Goal: Information Seeking & Learning: Learn about a topic

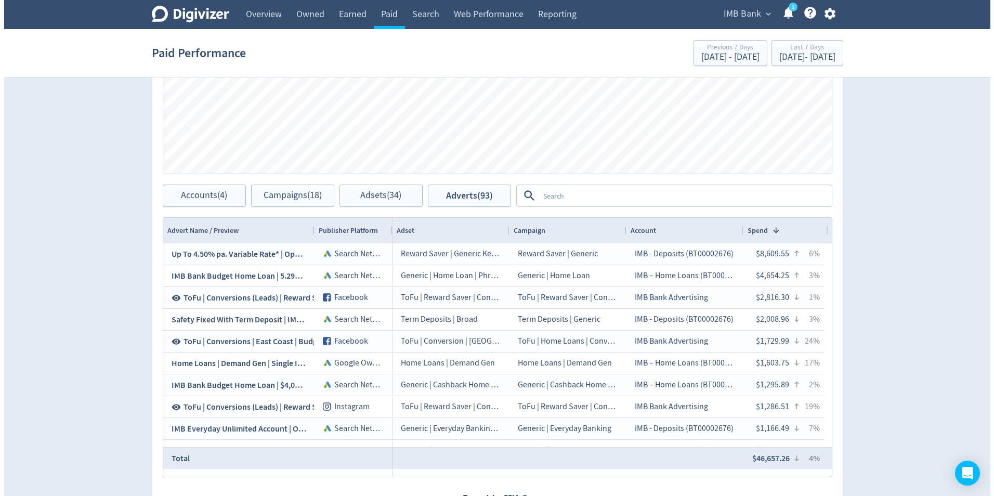
scroll to position [572, 0]
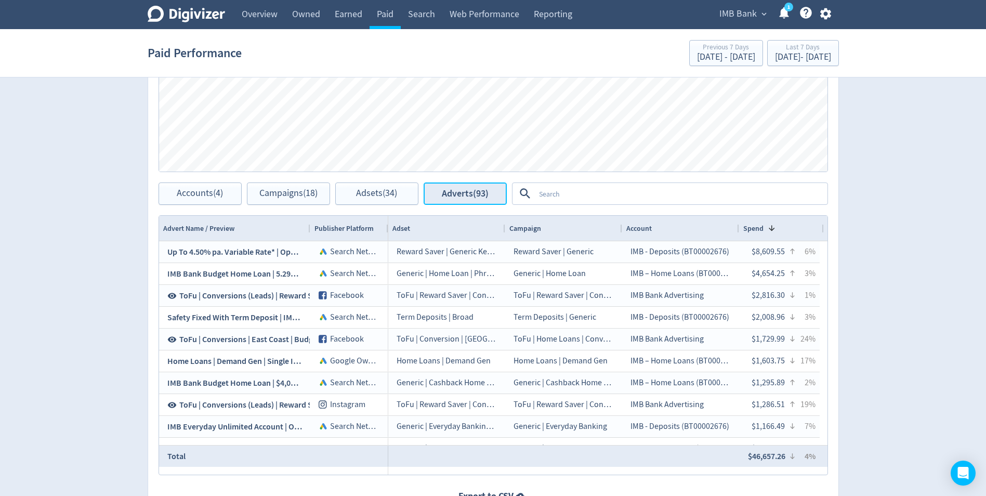
click at [474, 202] on button "Adverts (93)" at bounding box center [465, 193] width 83 height 22
click at [559, 195] on textarea at bounding box center [681, 193] width 292 height 19
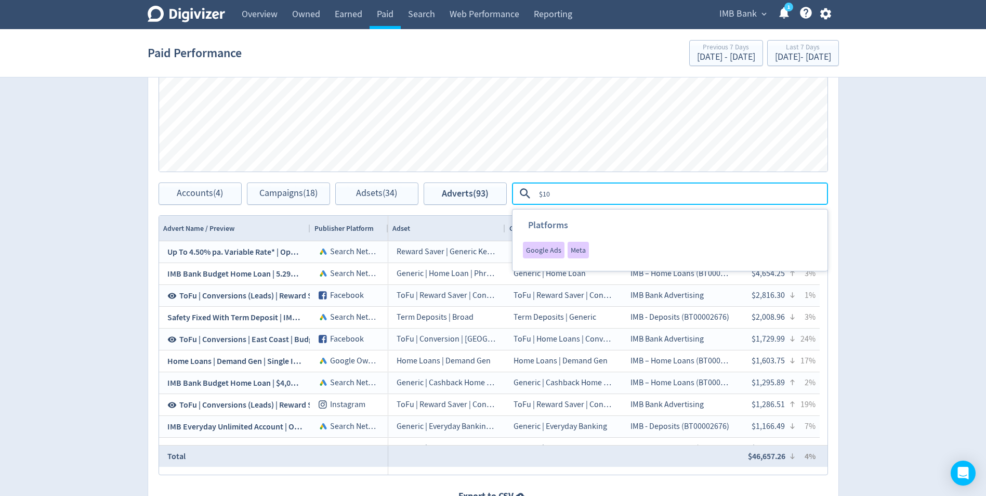
type textarea "$100"
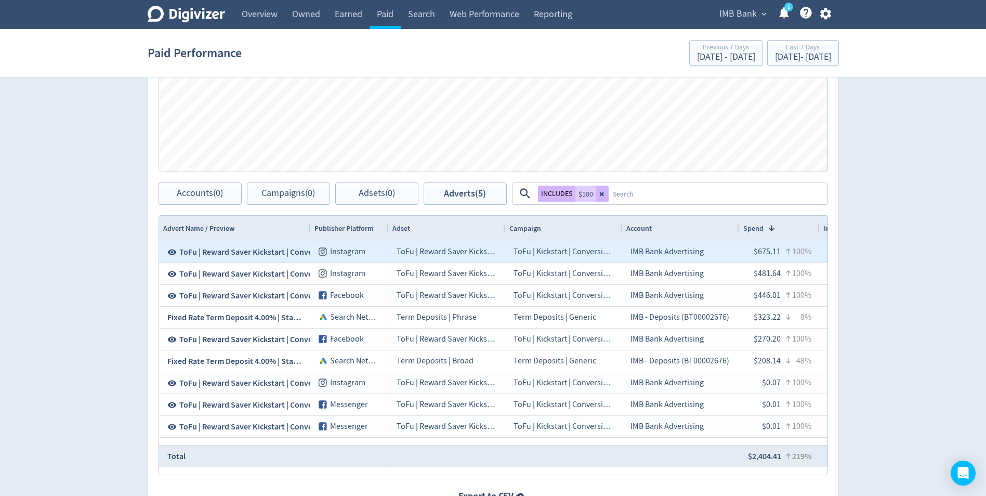
click at [242, 251] on span "ToFu | Reward Saver Kickstart | Conversions | $100 Static B | [DATE]" at bounding box center [296, 251] width 235 height 11
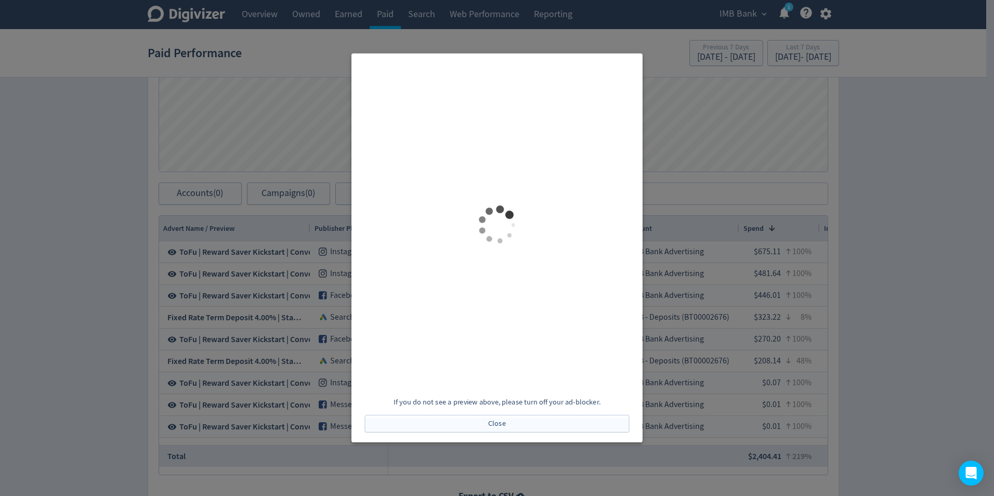
scroll to position [0, 0]
click at [476, 422] on button "Close" at bounding box center [497, 424] width 265 height 18
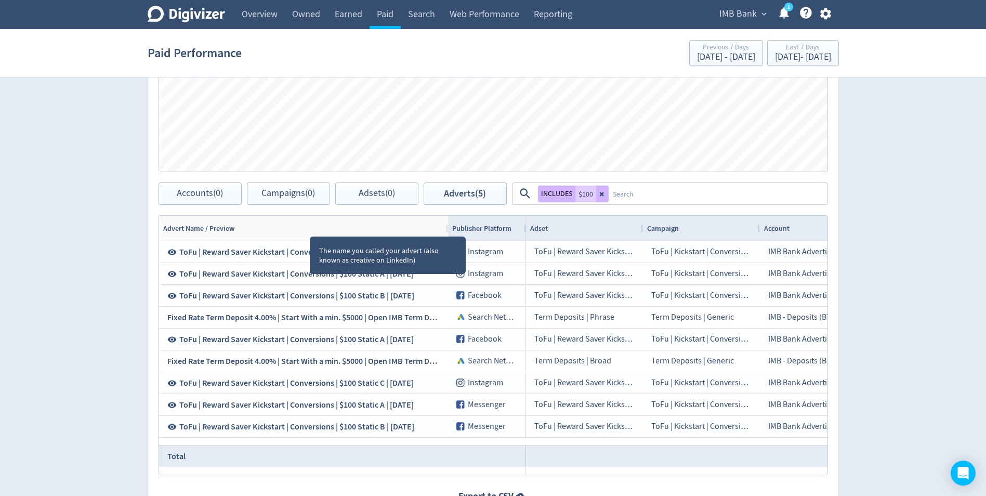
drag, startPoint x: 310, startPoint y: 227, endPoint x: 448, endPoint y: 226, distance: 137.8
click at [448, 226] on div at bounding box center [447, 228] width 4 height 25
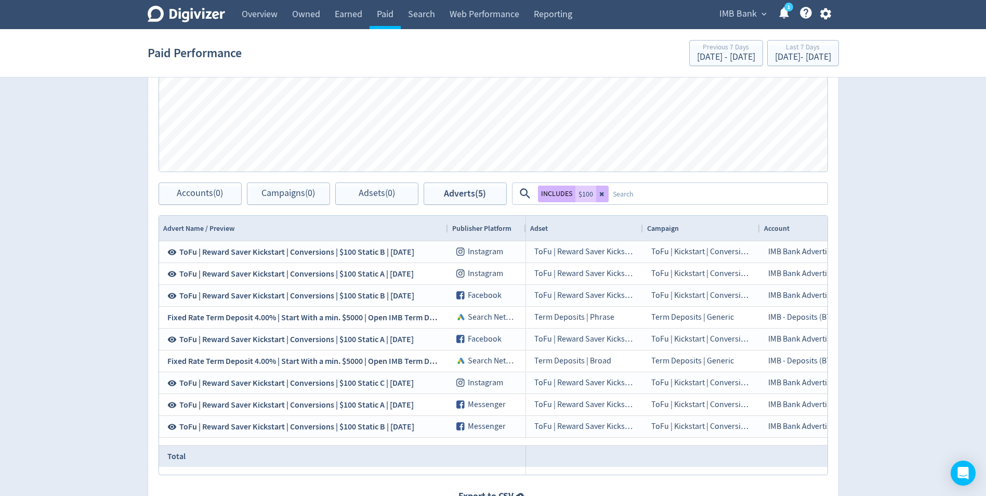
click at [604, 195] on icon at bounding box center [602, 194] width 6 height 6
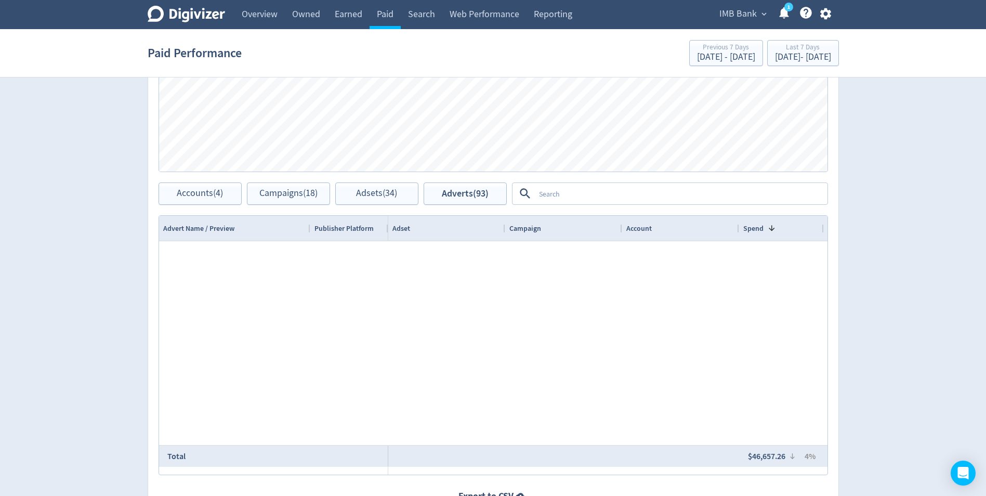
click at [566, 191] on textarea at bounding box center [681, 193] width 292 height 19
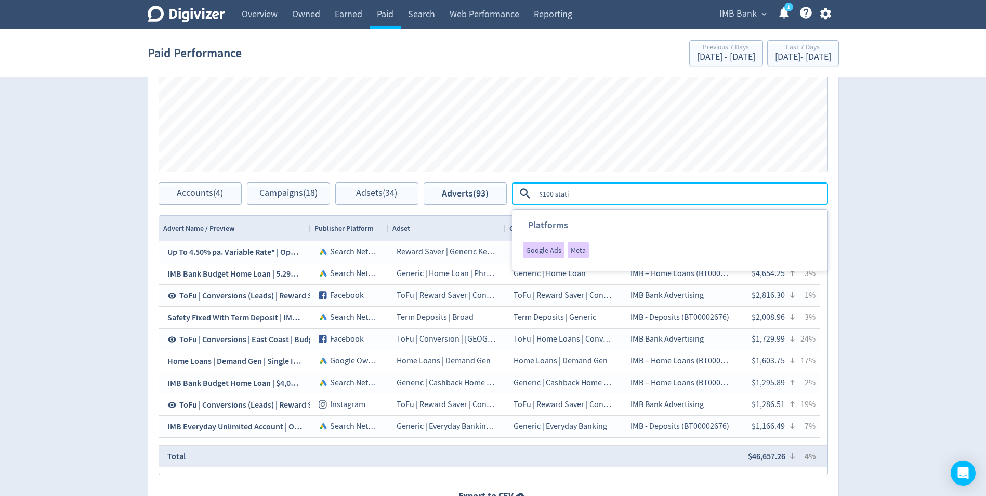
type textarea "$100 static"
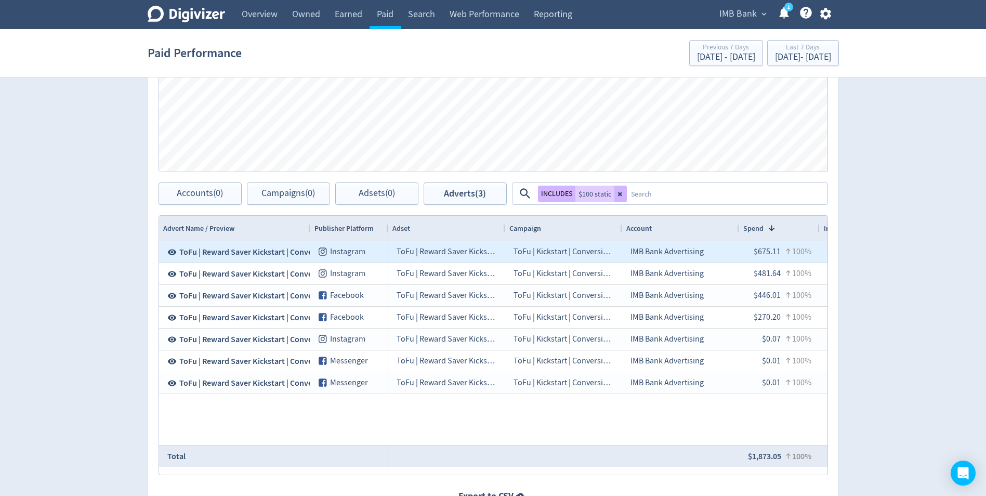
click at [222, 250] on span "ToFu | Reward Saver Kickstart | Conversions | $100 Static B | [DATE]" at bounding box center [296, 251] width 235 height 11
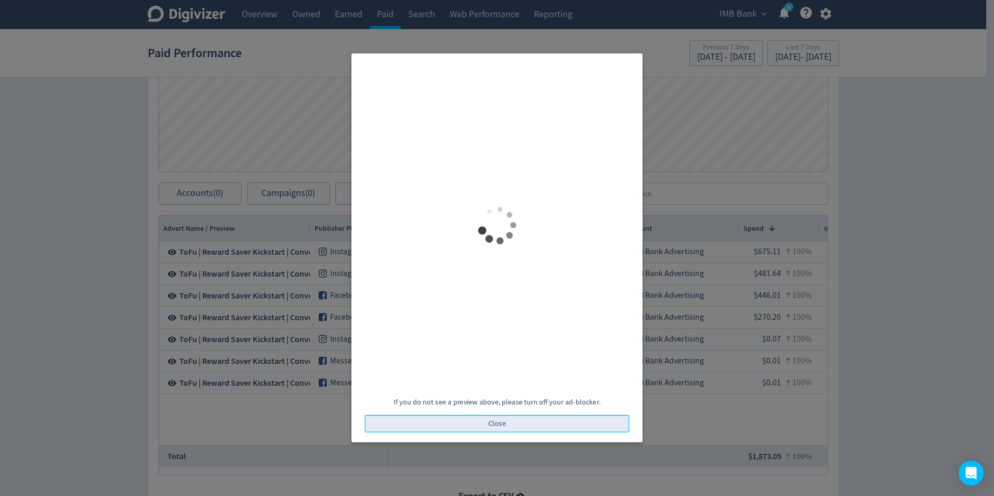
click at [471, 418] on button "Close" at bounding box center [497, 424] width 265 height 18
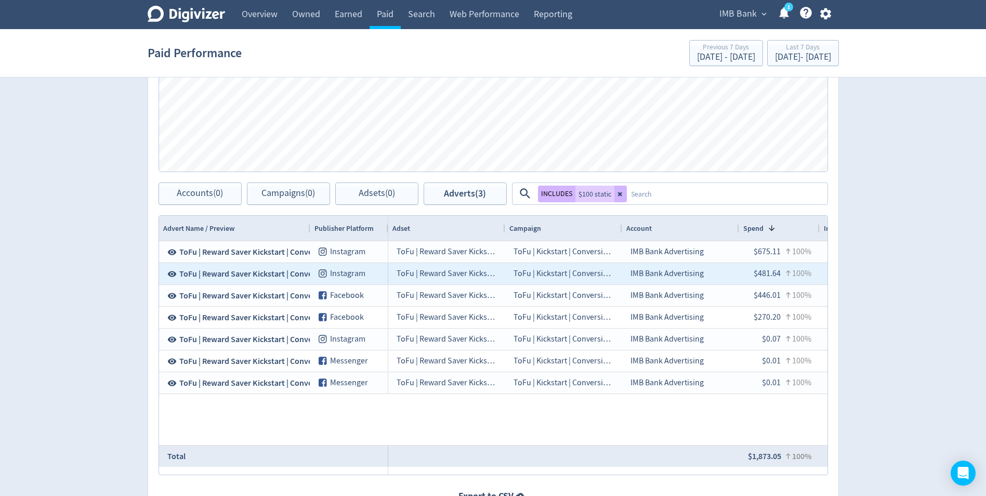
click at [260, 277] on span "ToFu | Reward Saver Kickstart | Conversions | $100 Static A | [DATE]" at bounding box center [296, 273] width 234 height 11
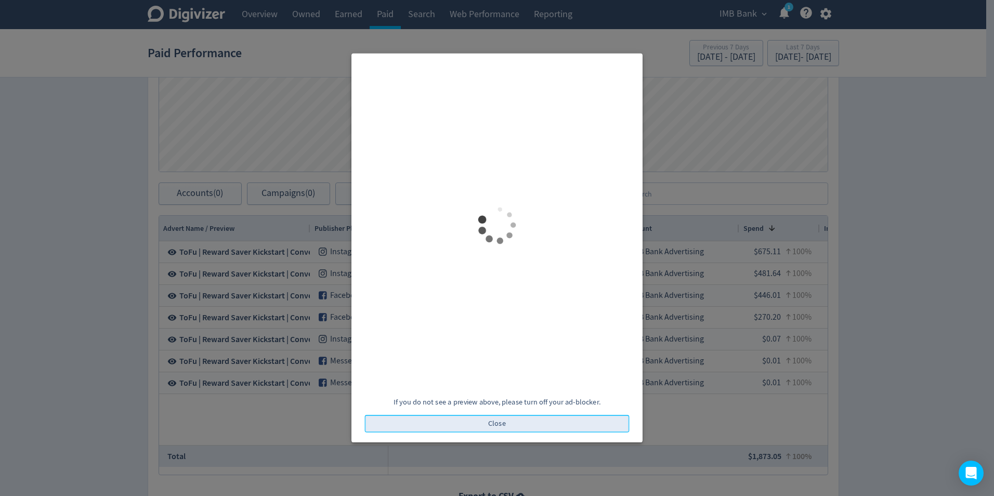
click at [487, 419] on button "Close" at bounding box center [497, 424] width 265 height 18
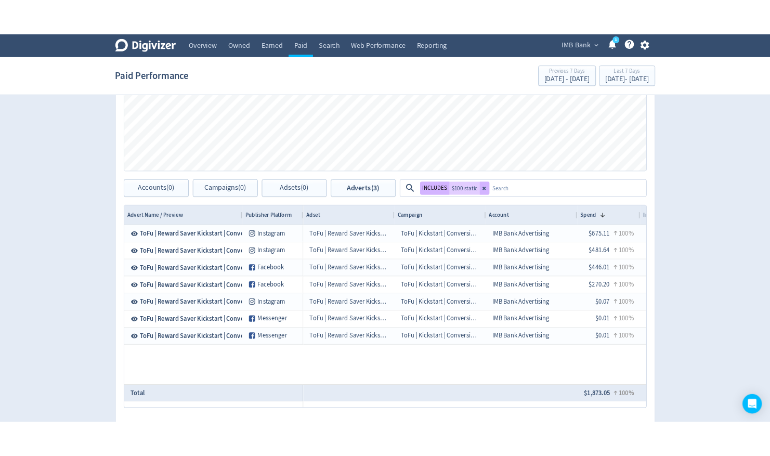
scroll to position [572, 0]
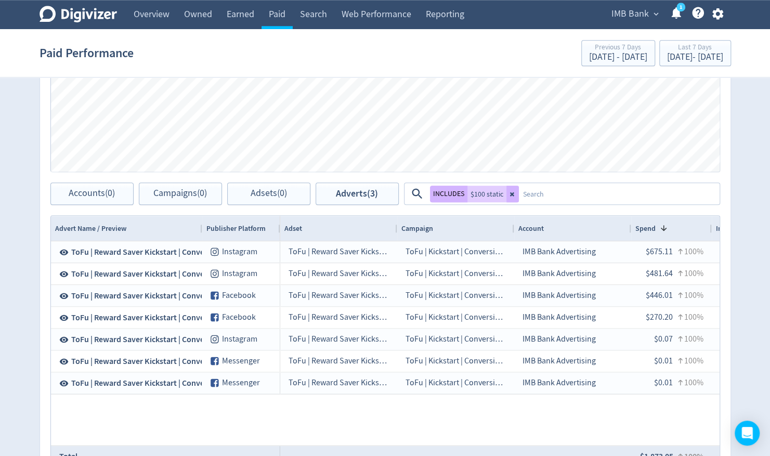
click at [557, 157] on div "Spend Clicks Impressions Press Space or Enter to toggle visibility Impressions,…" at bounding box center [385, 72] width 669 height 199
click at [510, 191] on icon at bounding box center [512, 194] width 6 height 6
click at [519, 193] on textarea at bounding box center [619, 193] width 200 height 19
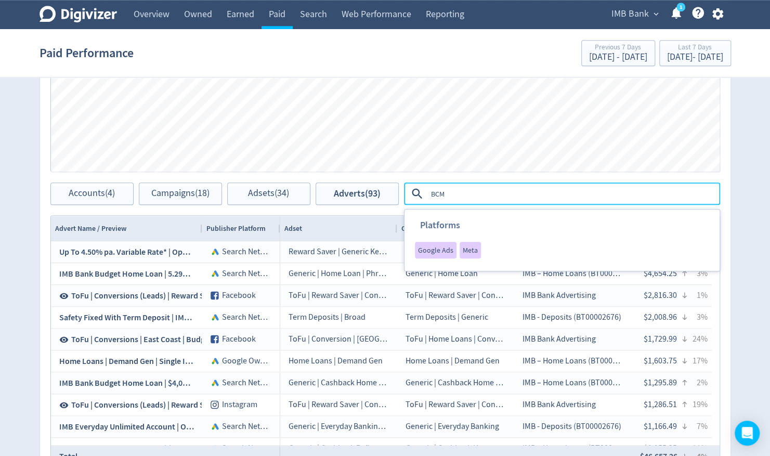
type textarea "BCMA"
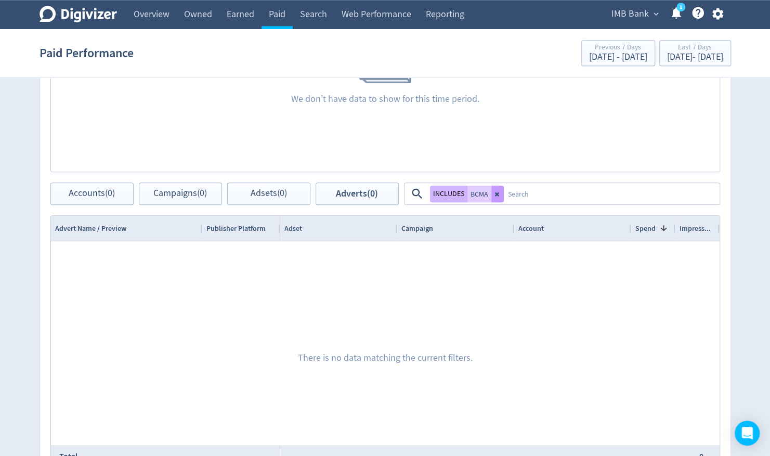
click at [501, 194] on button at bounding box center [497, 194] width 12 height 17
click at [504, 194] on textarea at bounding box center [611, 193] width 215 height 19
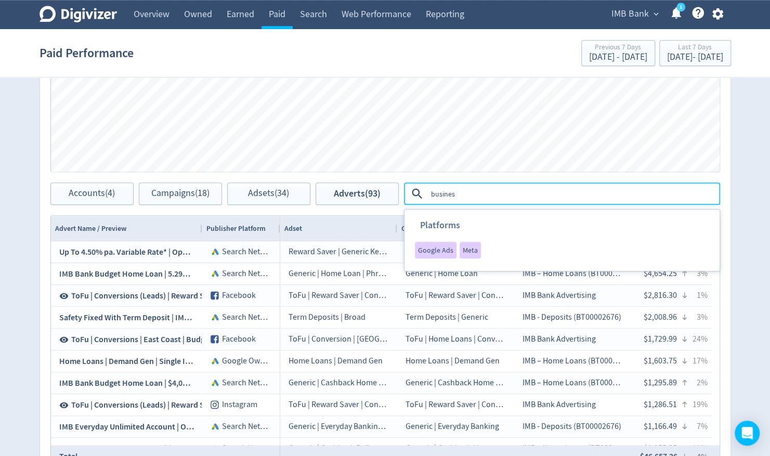
type textarea "business"
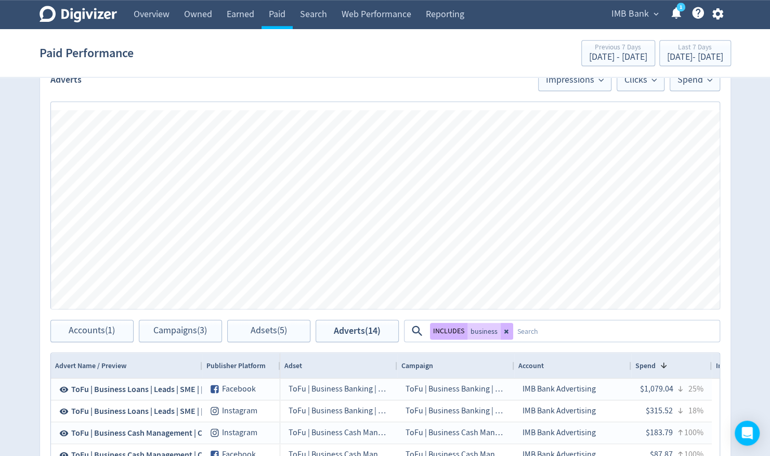
scroll to position [434, 0]
click at [336, 327] on span "Adverts (14)" at bounding box center [357, 331] width 47 height 10
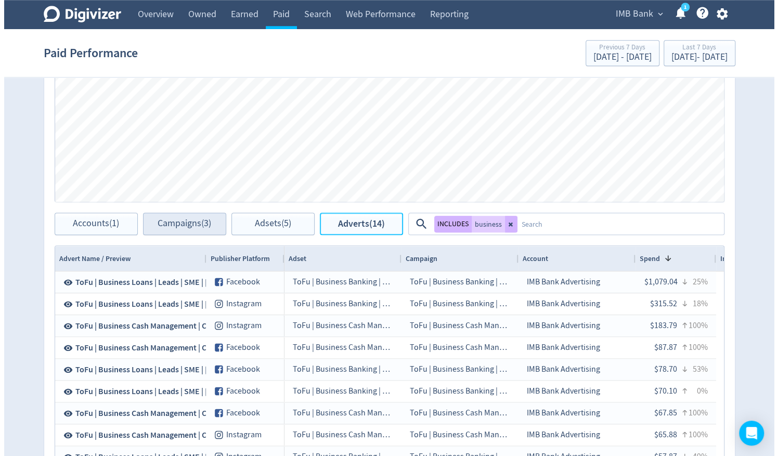
scroll to position [542, 0]
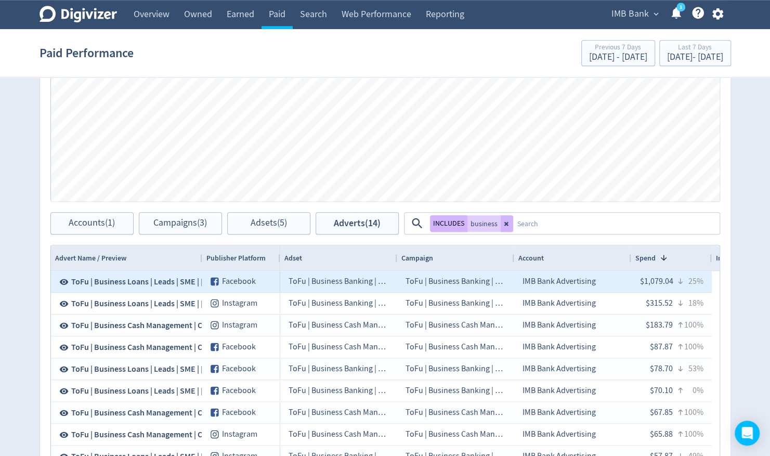
click at [149, 276] on span "ToFu | Business Loans | Leads | SME | [DATE] | C 5.85%" at bounding box center [164, 281] width 186 height 11
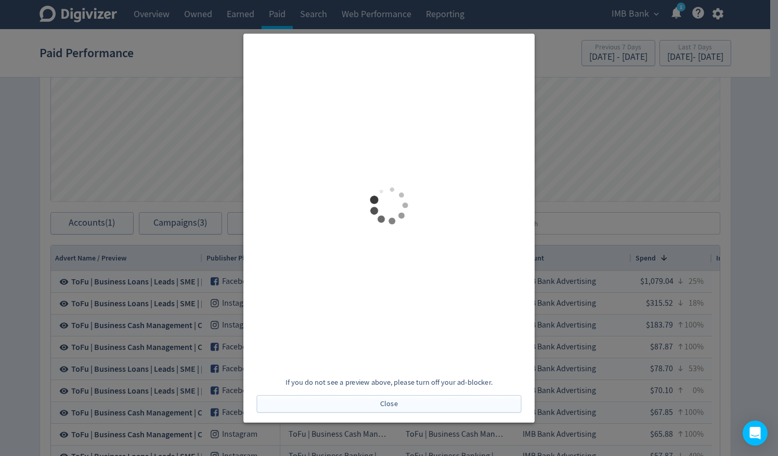
scroll to position [0, 0]
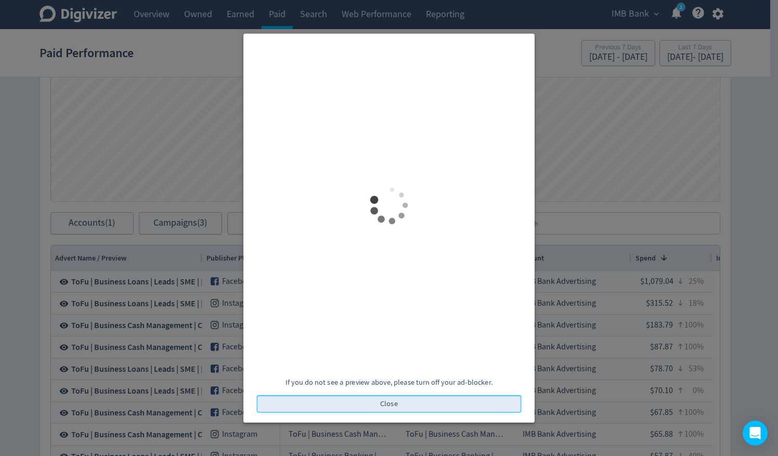
click at [382, 406] on span "Close" at bounding box center [389, 403] width 18 height 7
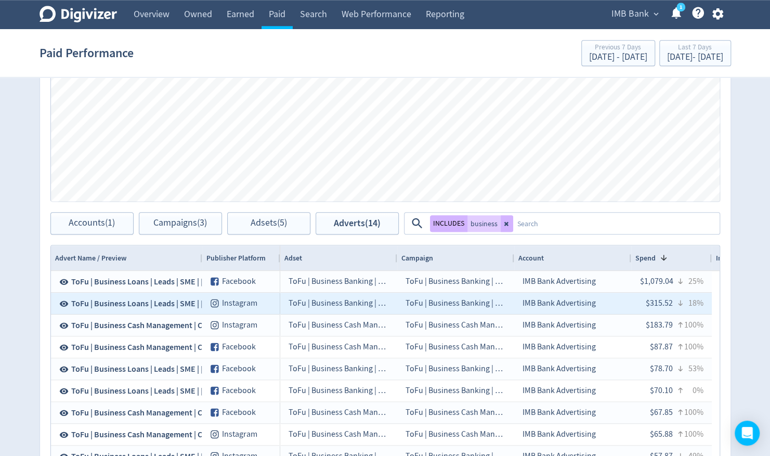
click at [116, 298] on span "ToFu | Business Loans | Leads | SME | [DATE] | C 5.85%" at bounding box center [164, 303] width 186 height 11
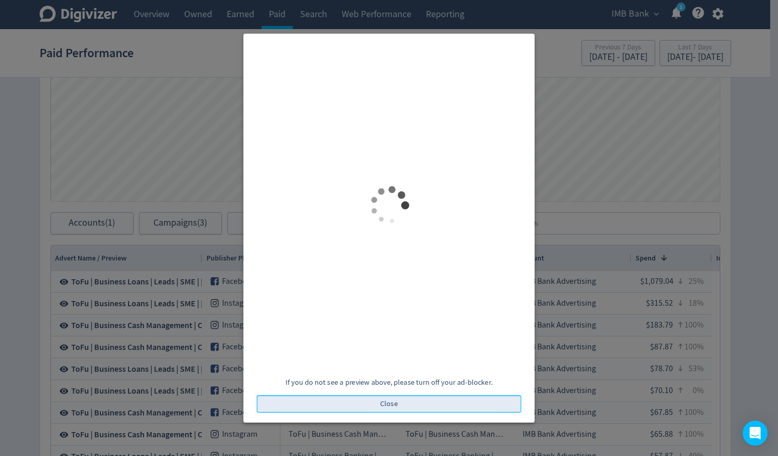
click at [385, 404] on span "Close" at bounding box center [389, 403] width 18 height 7
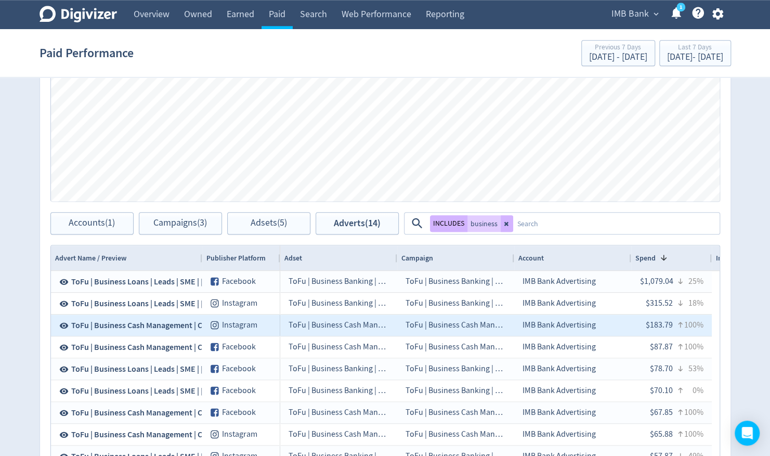
click at [165, 321] on span "ToFu | Business Cash Management | Carousel B | [DATE]" at bounding box center [167, 325] width 193 height 11
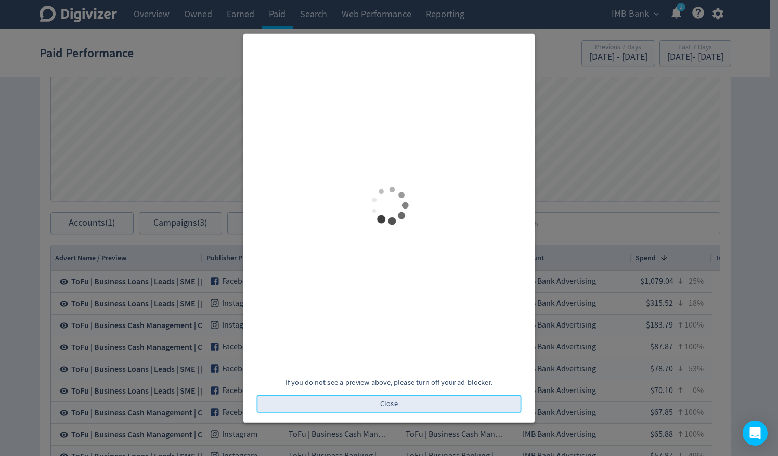
click at [383, 406] on span "Close" at bounding box center [389, 403] width 18 height 7
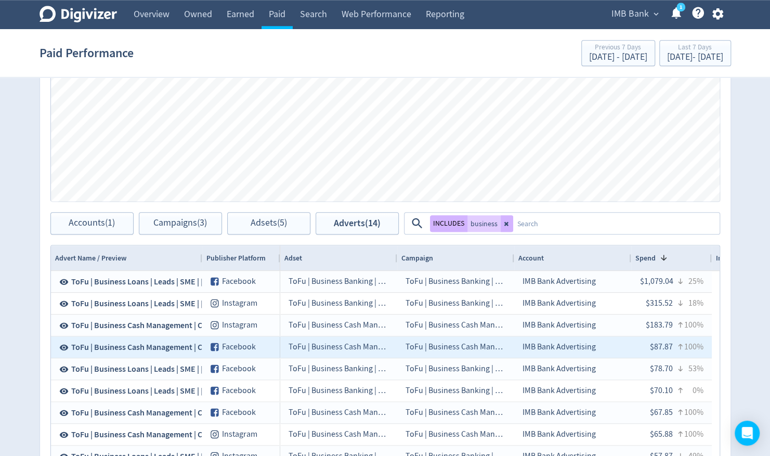
click at [149, 349] on span "ToFu | Business Cash Management | Conversions (Leads) | Static" at bounding box center [183, 347] width 224 height 11
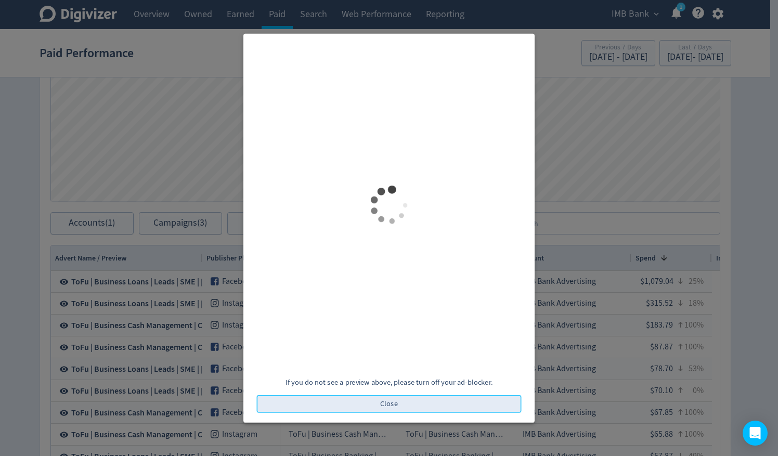
click at [388, 402] on span "Close" at bounding box center [389, 403] width 18 height 7
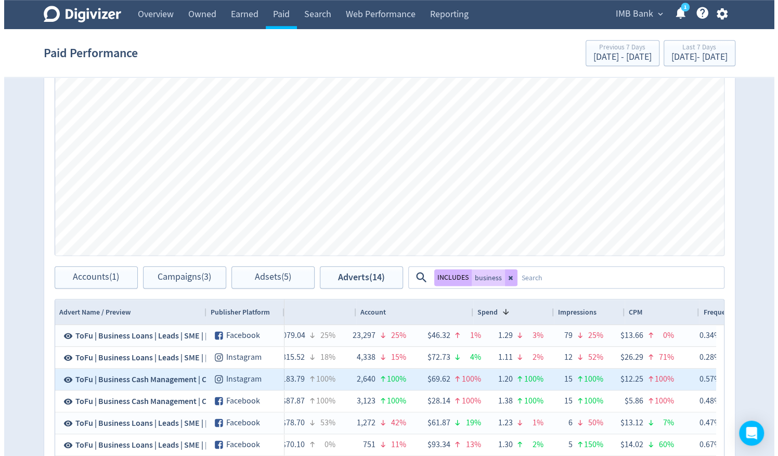
scroll to position [0, 373]
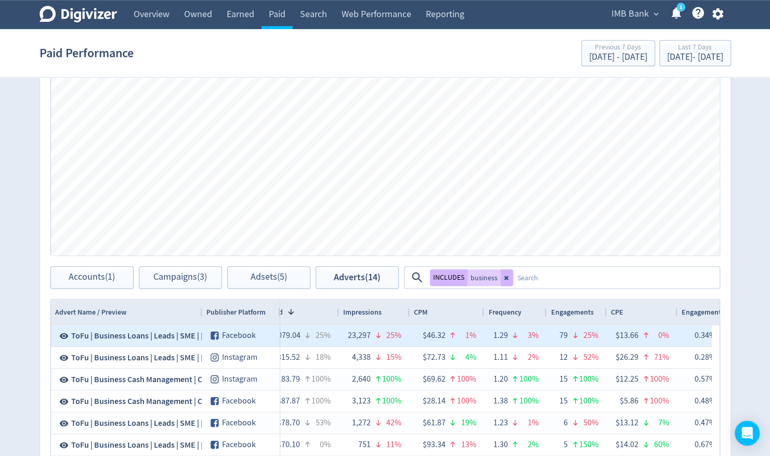
click at [136, 335] on span "ToFu | Business Loans | Leads | SME | [DATE] | C 5.85%" at bounding box center [164, 335] width 186 height 11
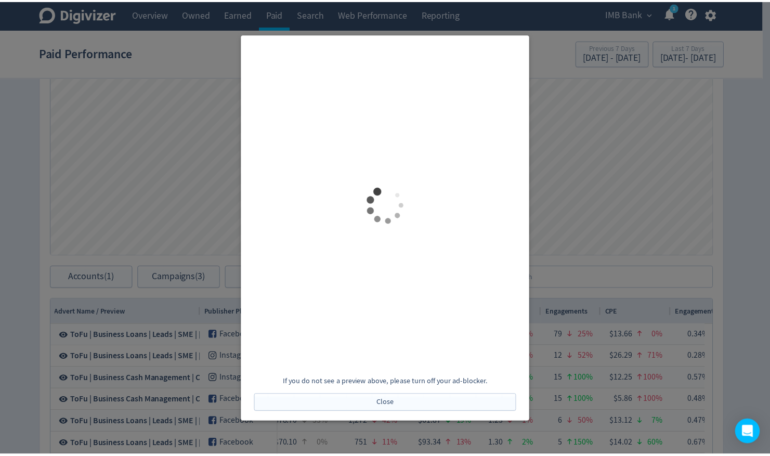
scroll to position [0, 0]
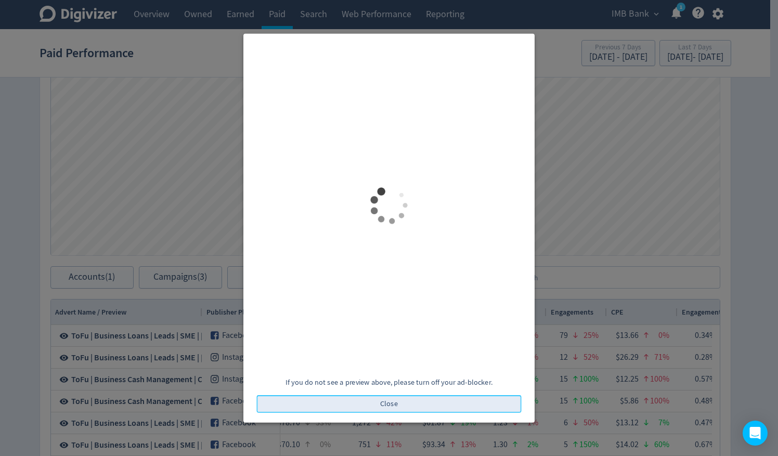
click at [395, 405] on span "Close" at bounding box center [389, 403] width 18 height 7
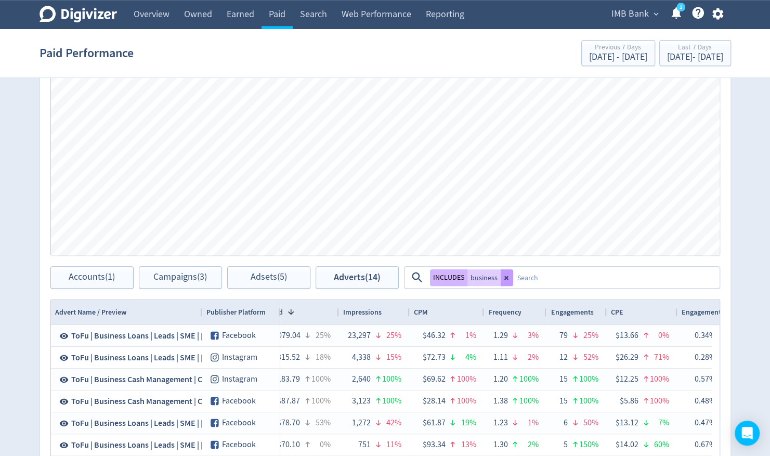
click at [505, 278] on icon at bounding box center [506, 277] width 4 height 4
click at [513, 274] on textarea at bounding box center [615, 277] width 205 height 19
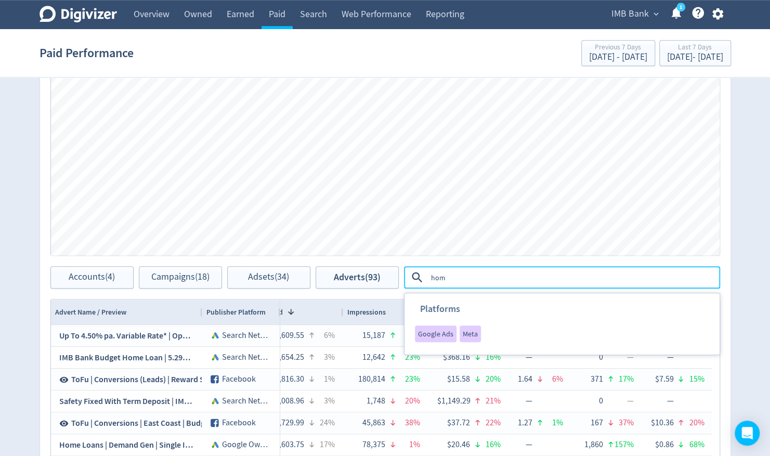
type textarea "home"
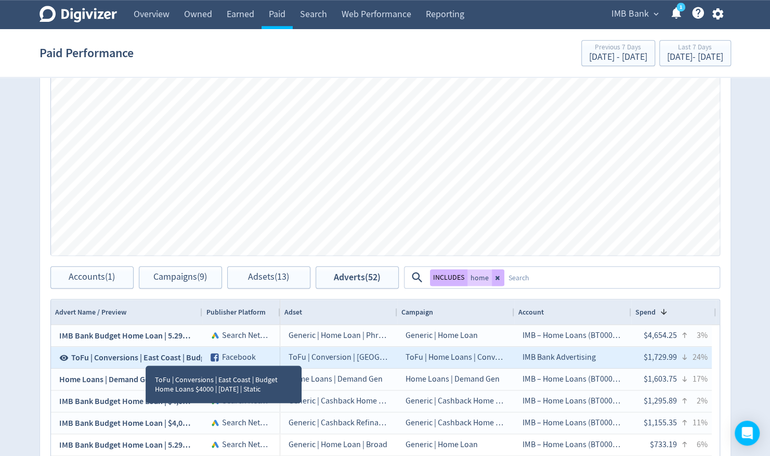
click at [145, 355] on span "ToFu | Conversions | East Coast | Budget Home Loans $4000 | [DATE] | Static" at bounding box center [203, 357] width 264 height 11
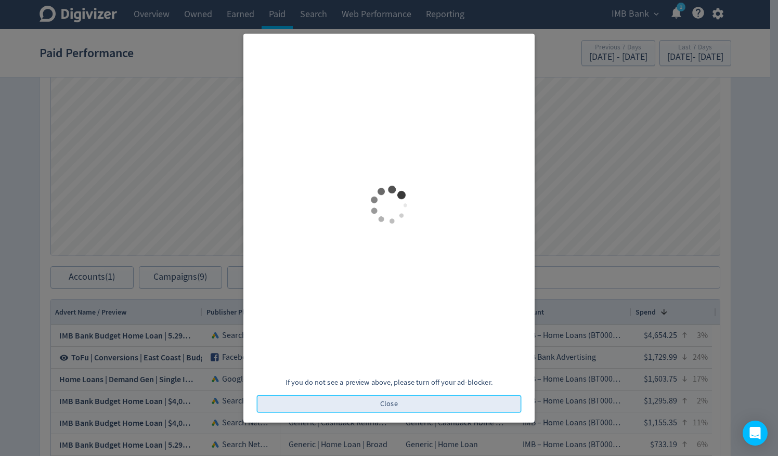
click at [393, 406] on span "Close" at bounding box center [389, 403] width 18 height 7
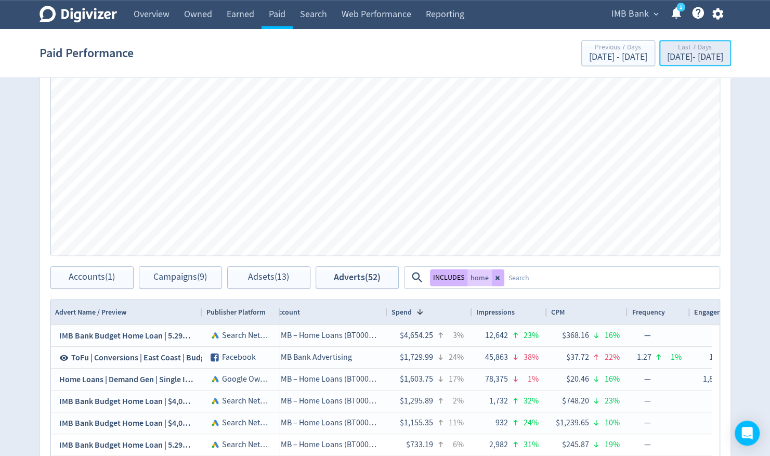
click at [680, 55] on div "[DATE] - [DATE]" at bounding box center [695, 57] width 56 height 9
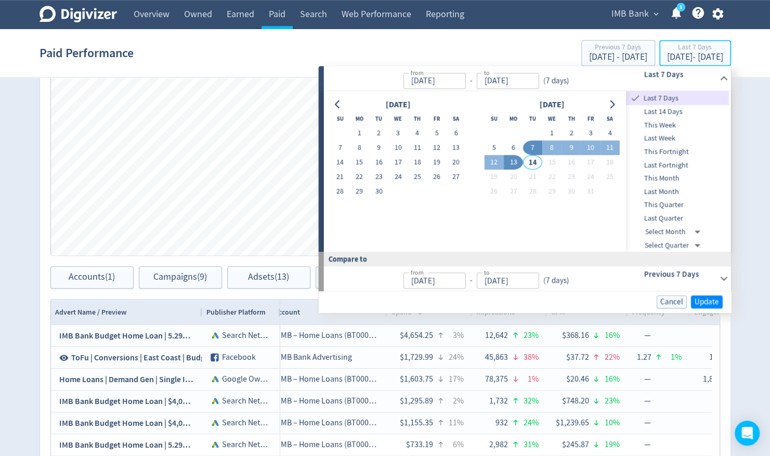
type input "[DATE]"
click at [676, 107] on span "Last 14 Days" at bounding box center [677, 111] width 103 height 11
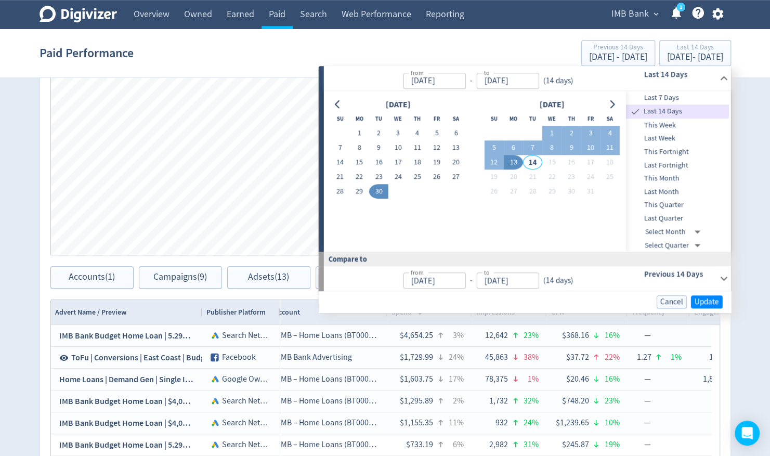
type input "[DATE]"
click at [702, 298] on span "Update" at bounding box center [706, 302] width 24 height 8
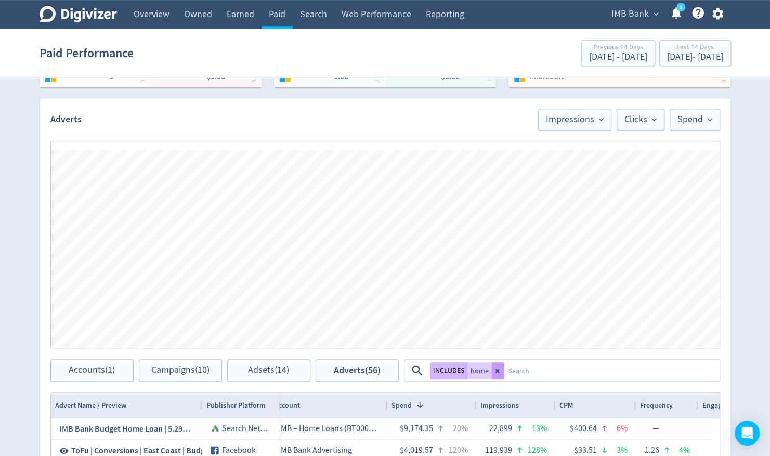
click at [499, 368] on icon at bounding box center [498, 371] width 6 height 6
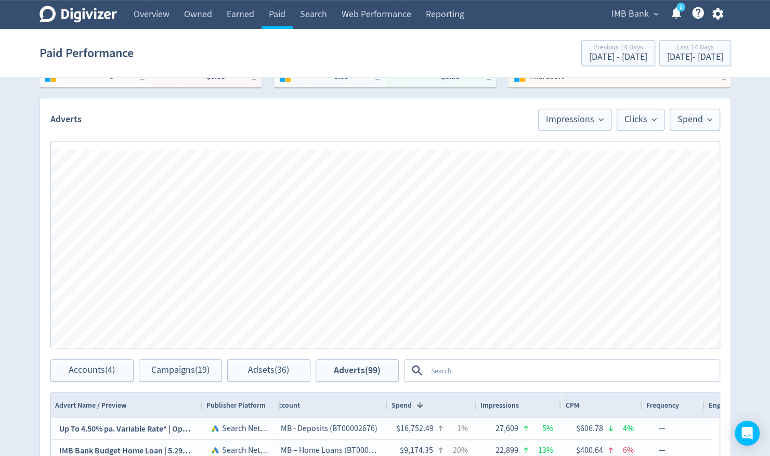
click at [469, 372] on textarea at bounding box center [573, 370] width 292 height 19
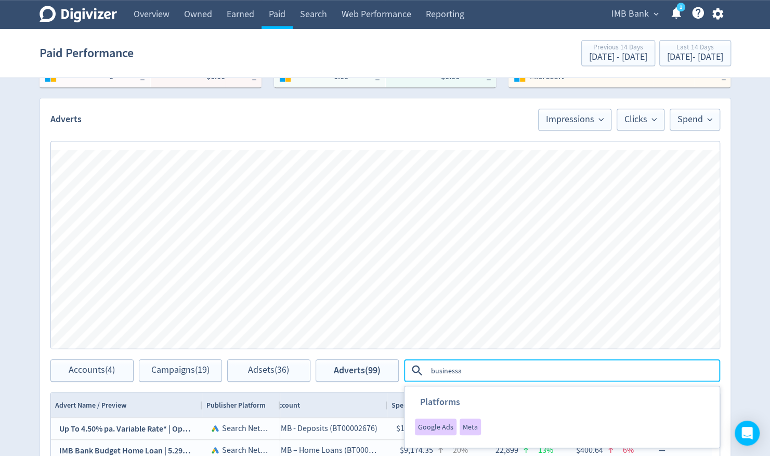
type textarea "business"
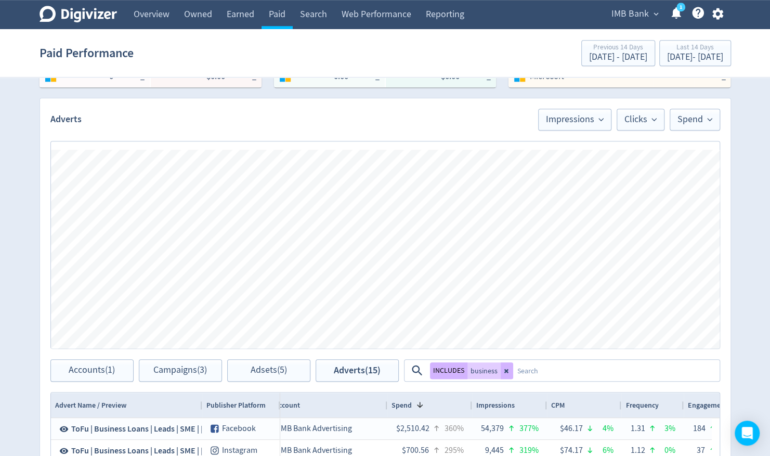
click at [525, 325] on div "Spend Clicks Impressions Press Space or Enter to toggle visibility Impressions,…" at bounding box center [385, 249] width 669 height 199
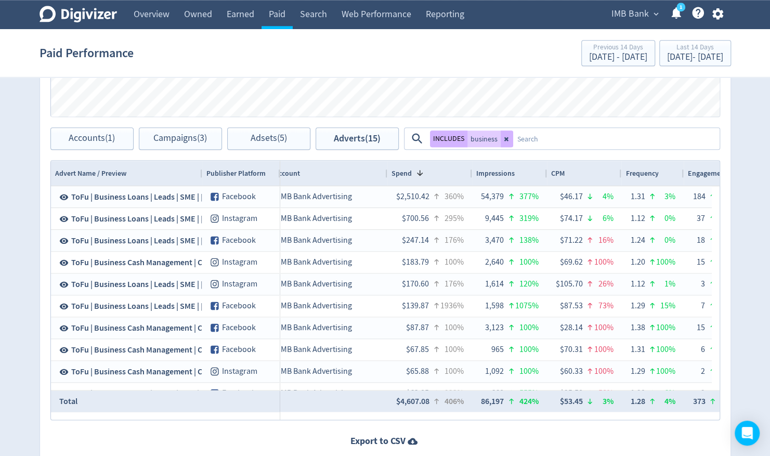
scroll to position [628, 0]
click at [667, 49] on div "Last 14 Days" at bounding box center [695, 48] width 56 height 9
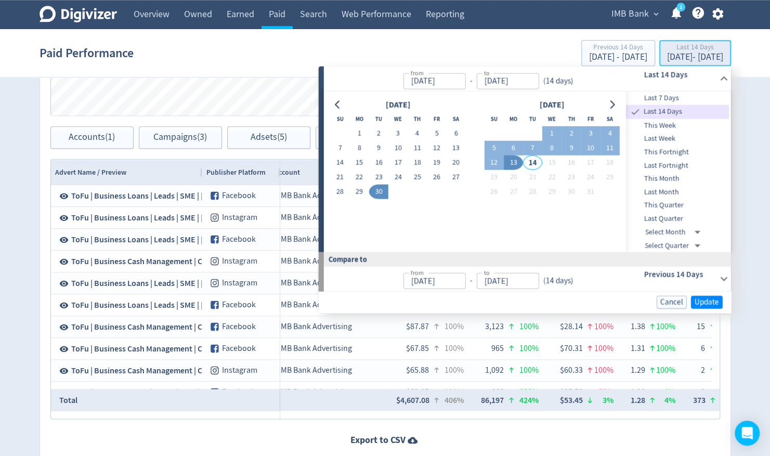
type input "[DATE]"
click at [660, 95] on span "Last 7 Days" at bounding box center [677, 98] width 103 height 11
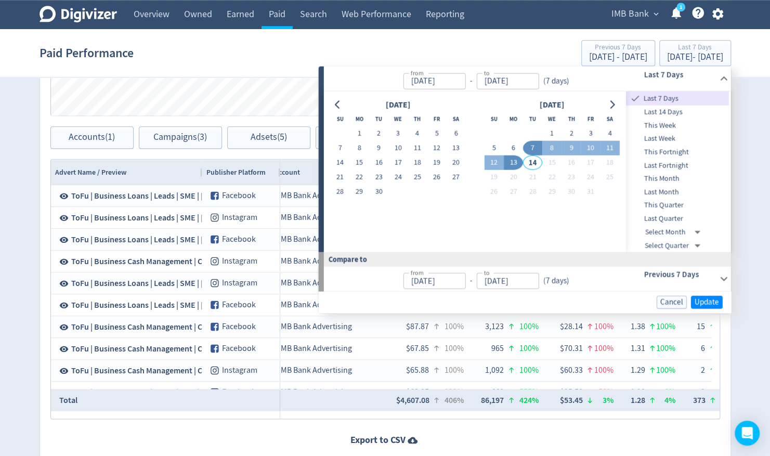
type input "[DATE]"
click at [702, 300] on span "Update" at bounding box center [706, 302] width 24 height 8
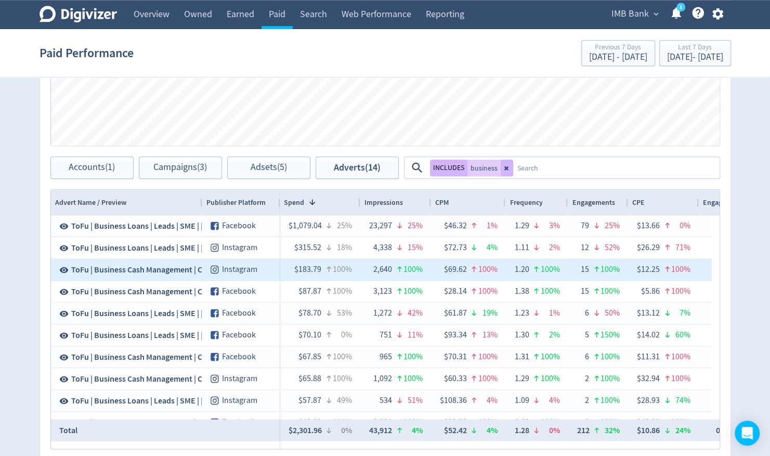
scroll to position [0, 453]
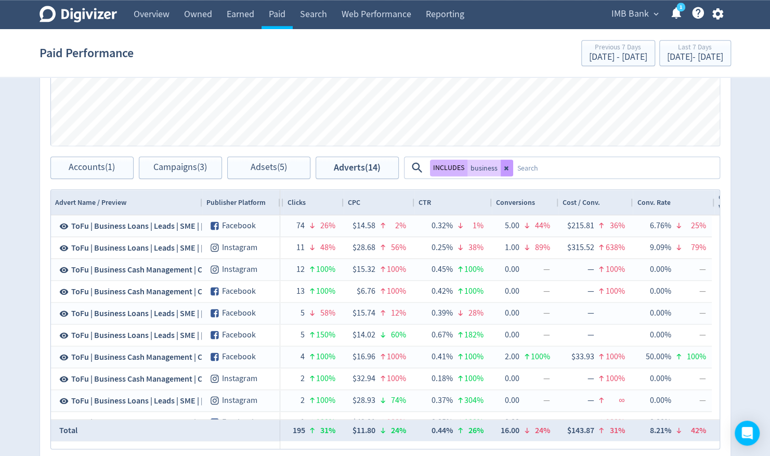
click at [504, 166] on icon at bounding box center [507, 168] width 6 height 6
click at [513, 171] on textarea at bounding box center [615, 167] width 205 height 19
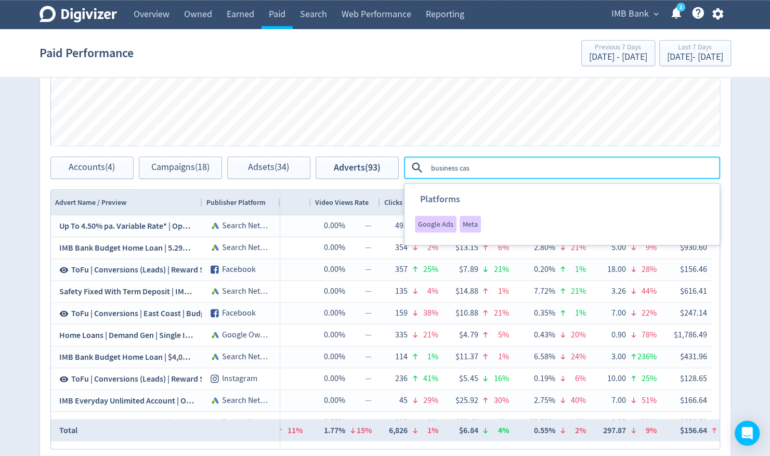
type textarea "business cash"
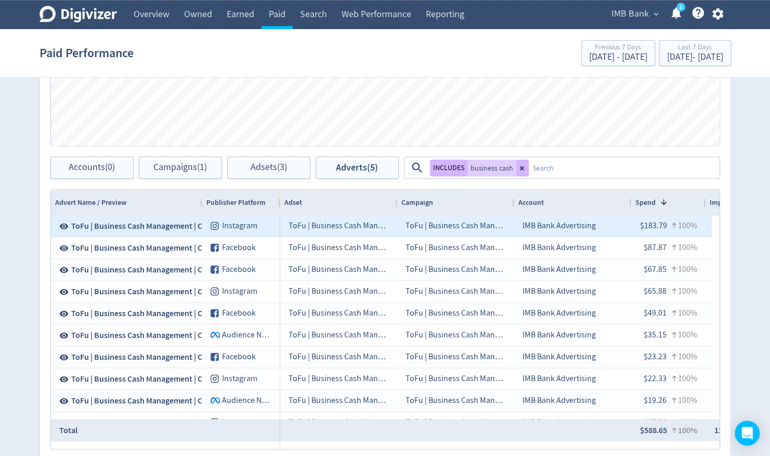
click at [124, 217] on button "ToFu | Business Cash Management | Carousel B | [DATE]" at bounding box center [163, 226] width 208 height 20
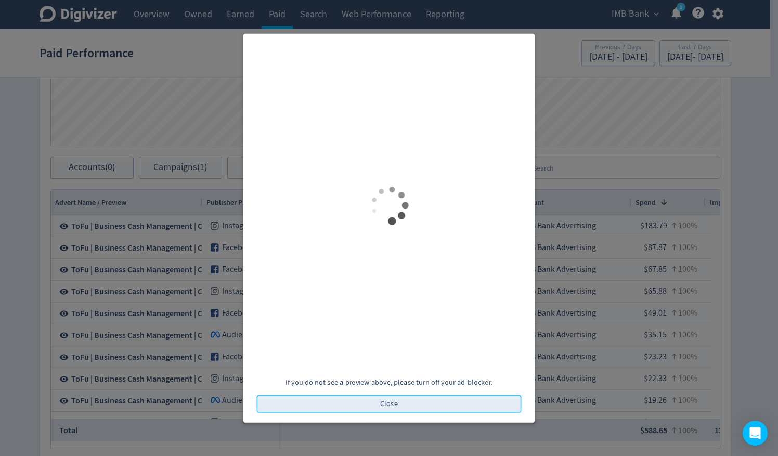
click at [378, 405] on button "Close" at bounding box center [389, 404] width 265 height 18
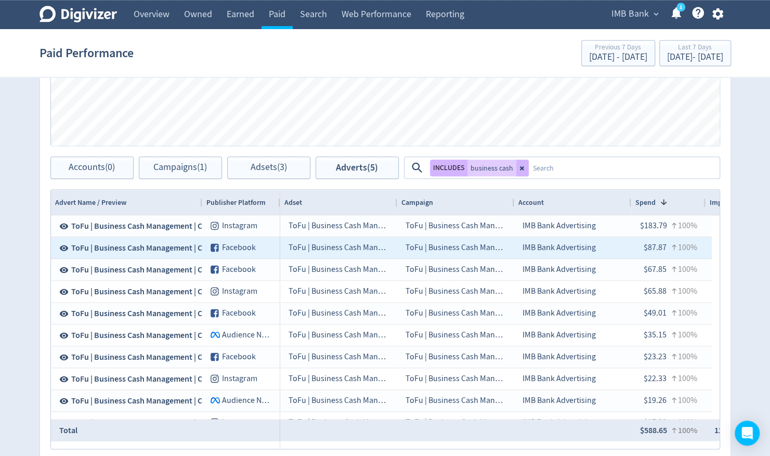
click at [134, 246] on span "ToFu | Business Cash Management | Conversions (Leads) | Static" at bounding box center [183, 247] width 224 height 11
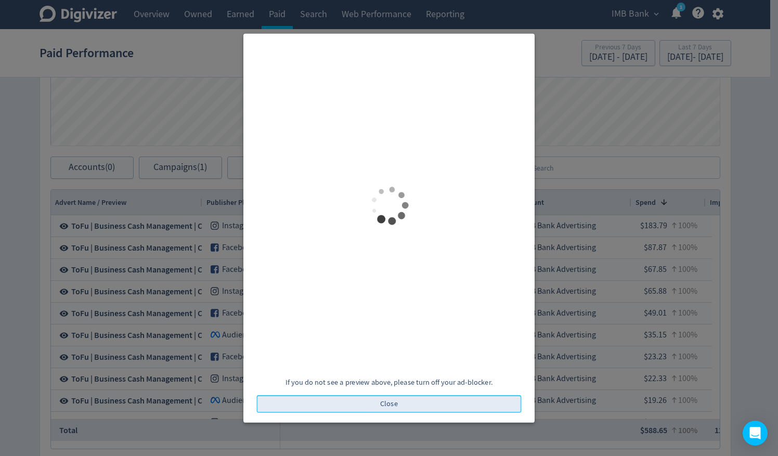
click at [386, 395] on button "Close" at bounding box center [389, 404] width 265 height 18
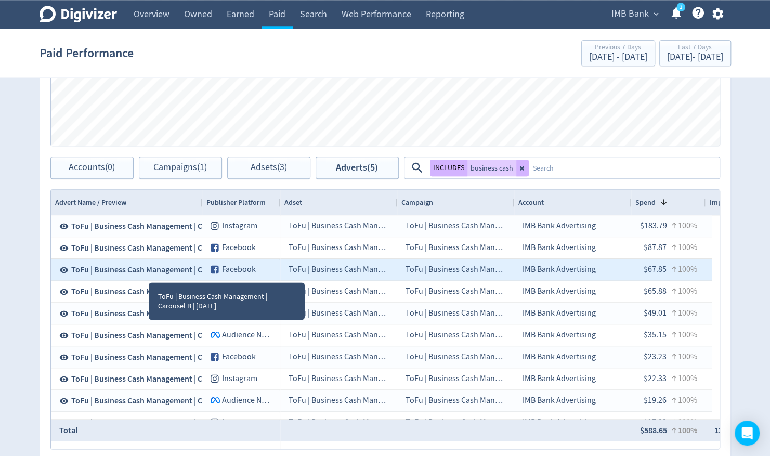
click at [142, 269] on span "ToFu | Business Cash Management | Carousel B | [DATE]" at bounding box center [167, 269] width 193 height 11
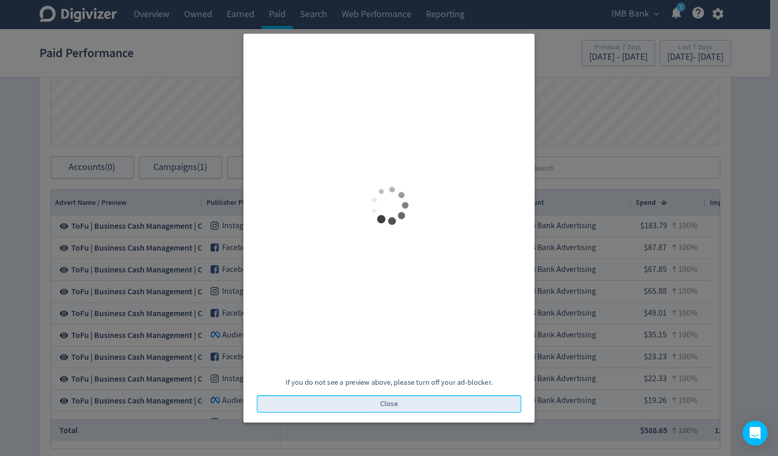
click at [390, 404] on span "Close" at bounding box center [389, 403] width 18 height 7
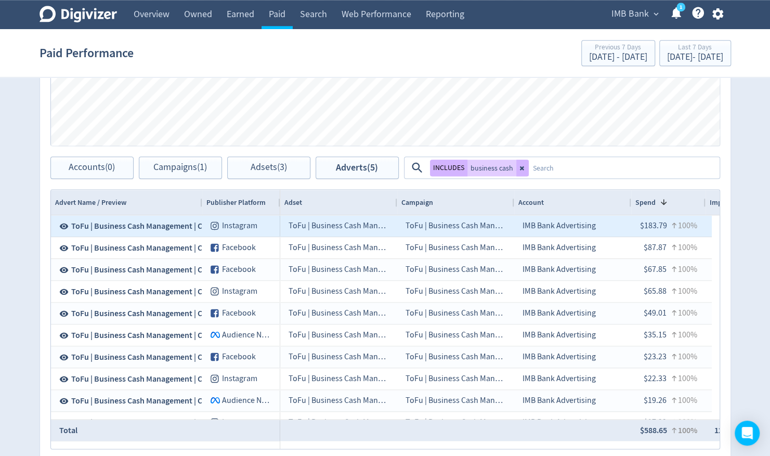
click at [141, 224] on span "ToFu | Business Cash Management | Carousel B | [DATE]" at bounding box center [167, 225] width 193 height 11
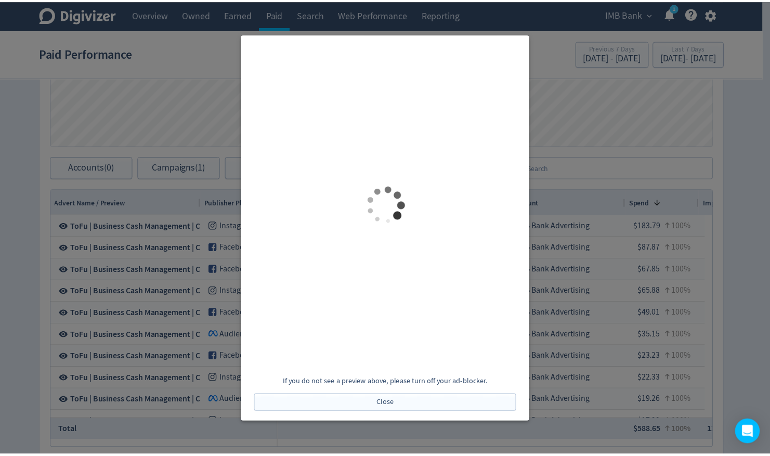
scroll to position [0, 0]
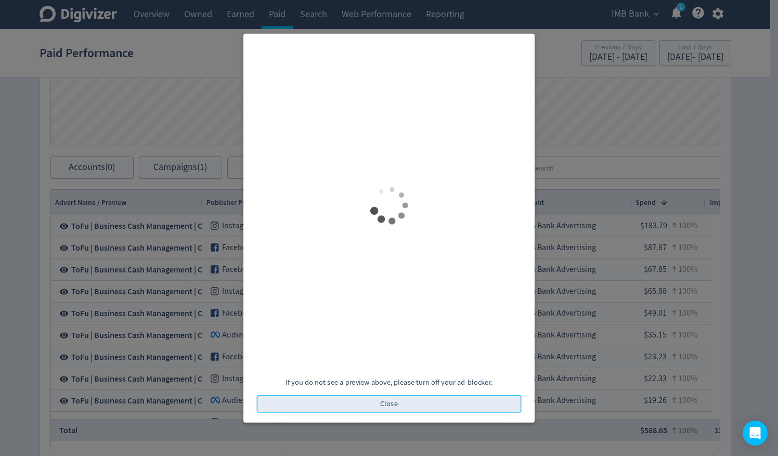
click at [393, 402] on span "Close" at bounding box center [389, 403] width 18 height 7
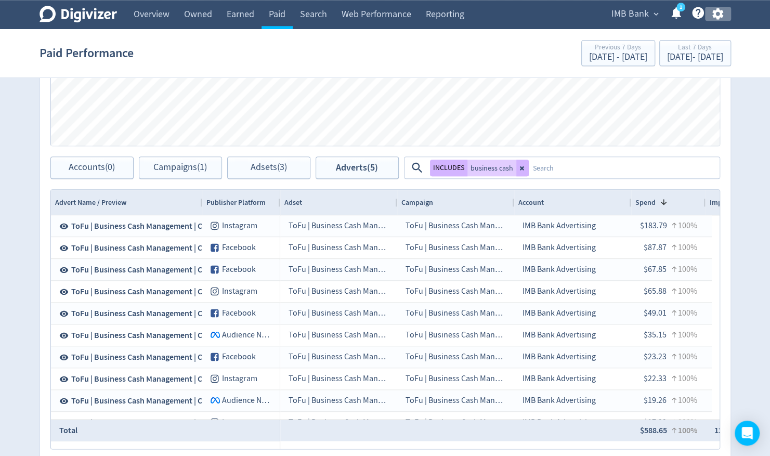
click at [717, 14] on icon "button" at bounding box center [718, 14] width 14 height 14
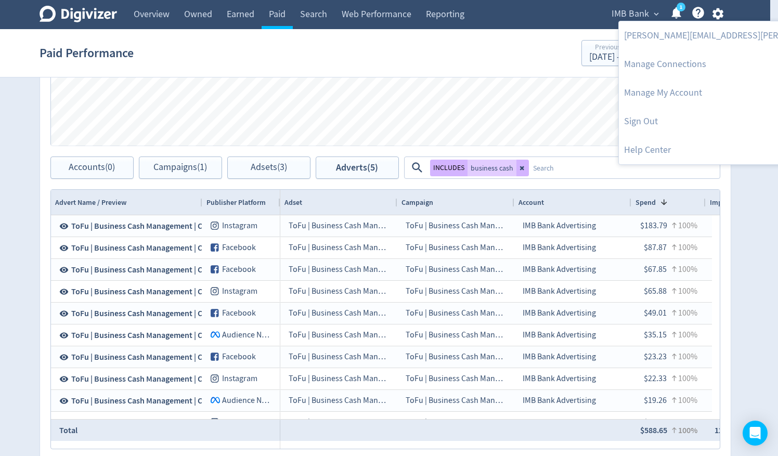
click at [409, 55] on div at bounding box center [389, 228] width 778 height 456
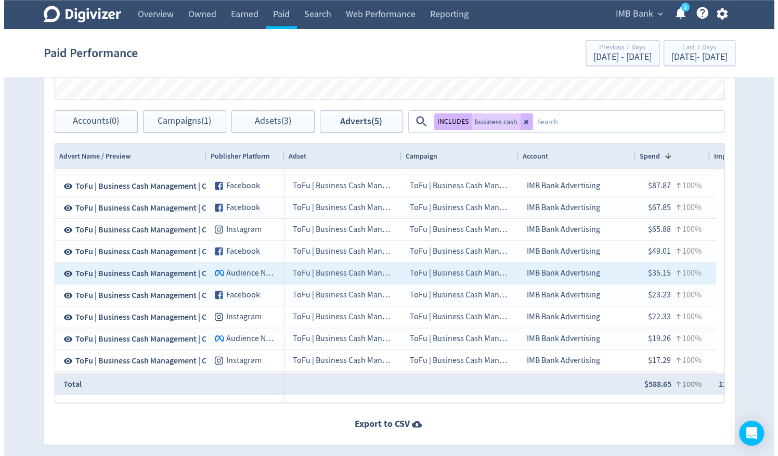
scroll to position [12, 0]
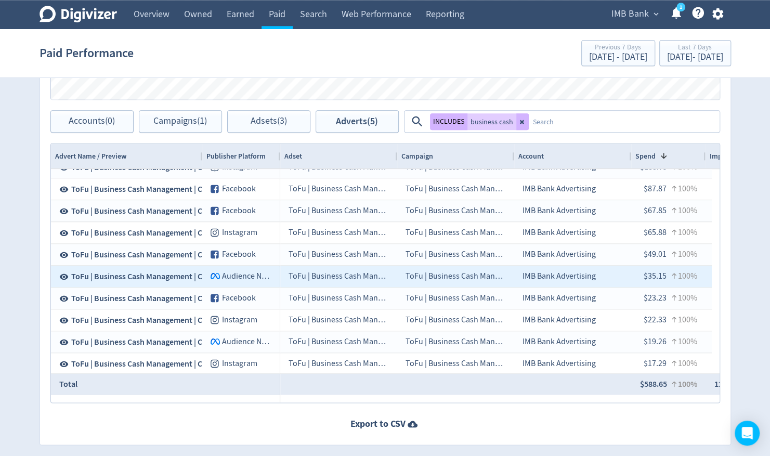
click at [134, 272] on span "ToFu | Business Cash Management | Carousel D | [DATE]" at bounding box center [167, 276] width 193 height 11
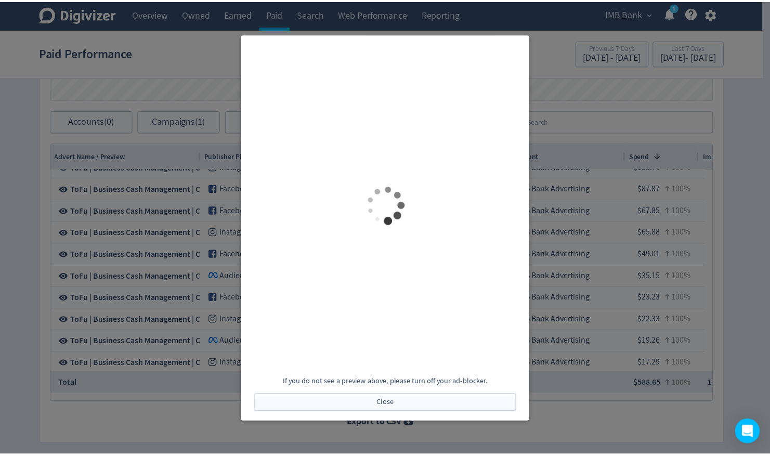
scroll to position [0, 0]
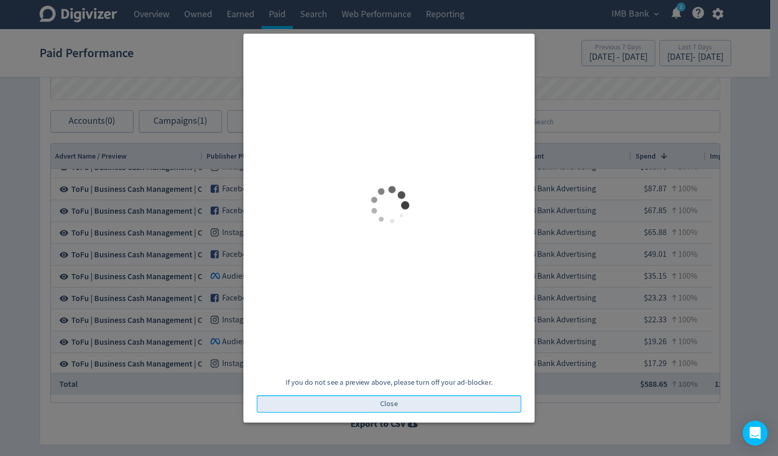
click at [380, 405] on span "Close" at bounding box center [389, 403] width 18 height 7
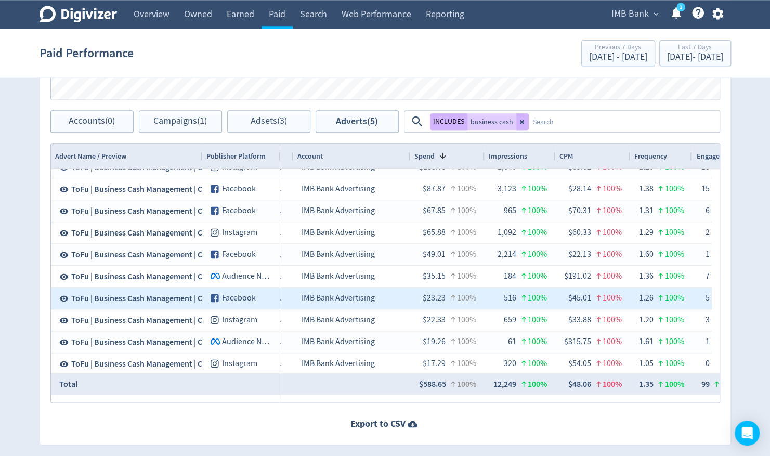
scroll to position [0, 268]
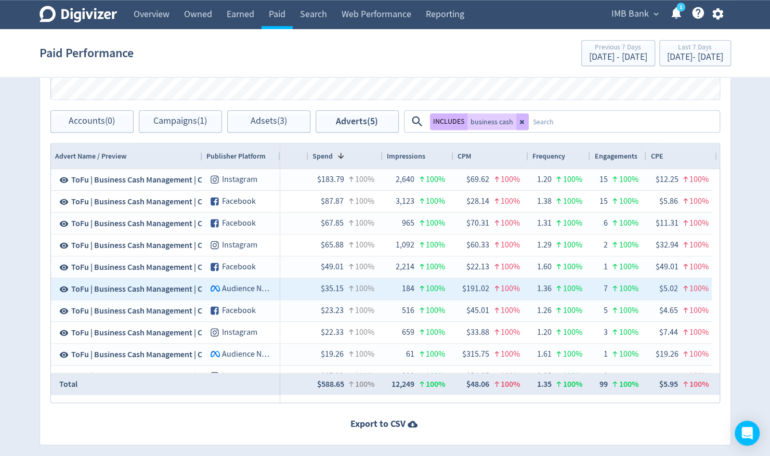
click at [417, 296] on div at bounding box center [419, 289] width 10 height 20
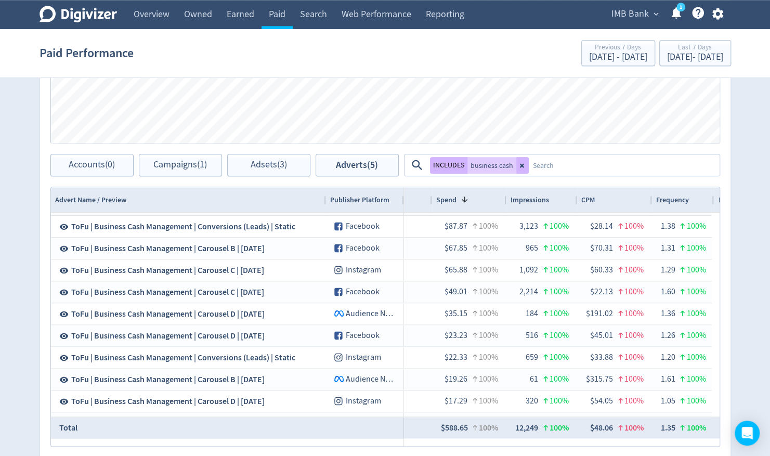
drag, startPoint x: 199, startPoint y: 198, endPoint x: 324, endPoint y: 200, distance: 125.3
click at [324, 200] on div at bounding box center [325, 199] width 4 height 25
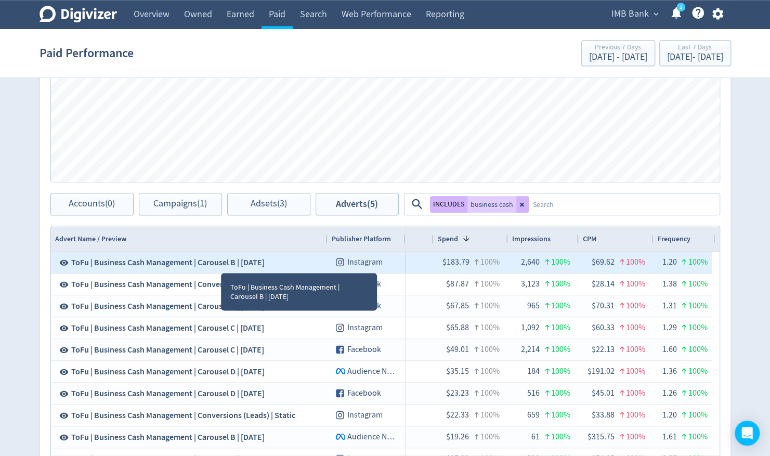
click at [217, 260] on span "ToFu | Business Cash Management | Carousel B | [DATE]" at bounding box center [167, 262] width 193 height 11
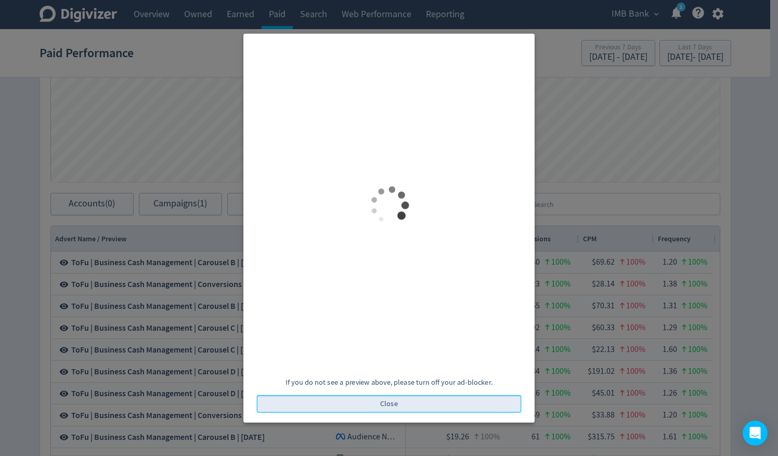
click at [397, 404] on button "Close" at bounding box center [389, 404] width 265 height 18
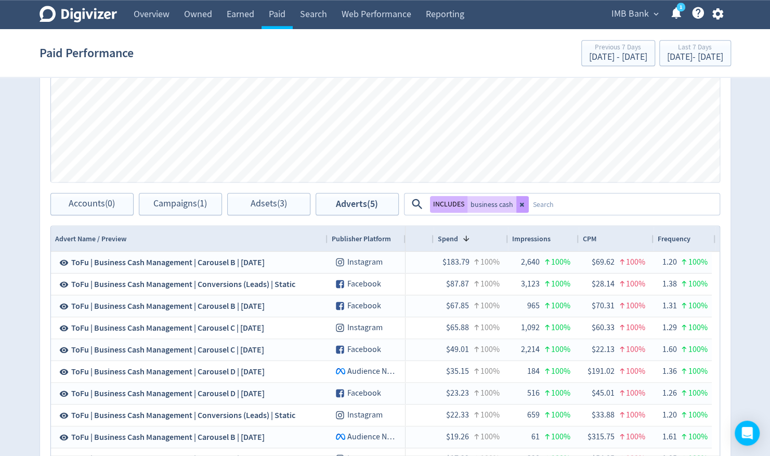
click at [516, 202] on button at bounding box center [522, 204] width 12 height 17
click at [529, 205] on textarea at bounding box center [624, 203] width 190 height 19
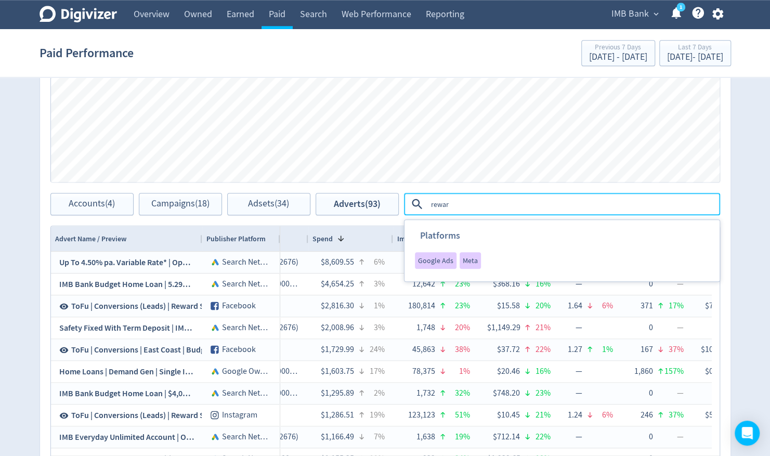
type textarea "reward"
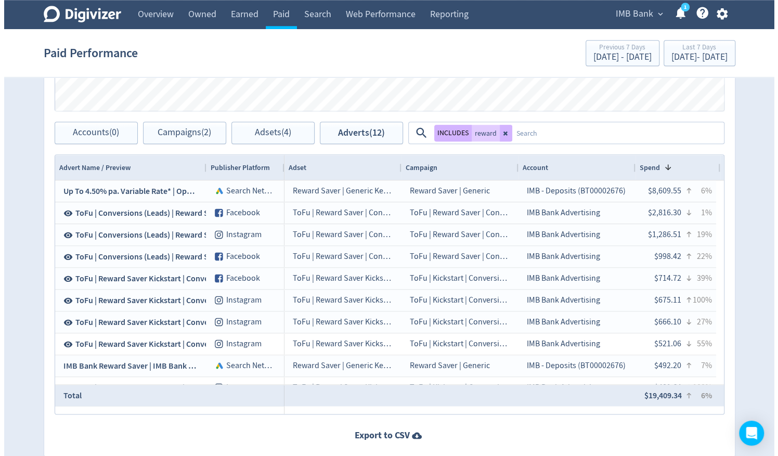
scroll to position [633, 0]
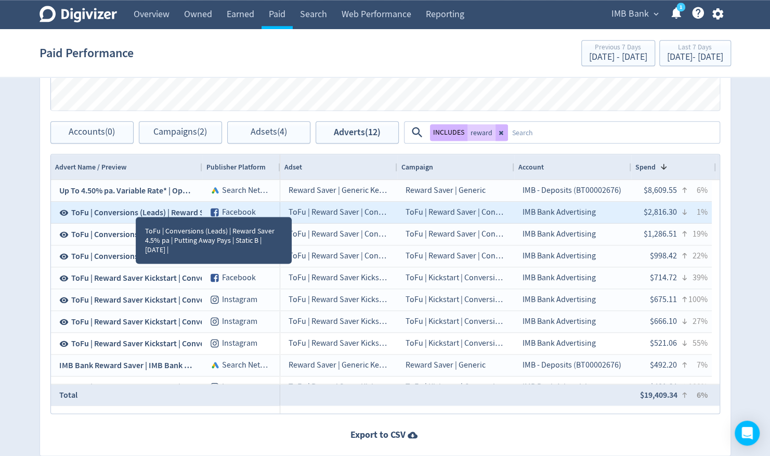
click at [129, 209] on span "ToFu | Conversions (Leads) | Reward Saver 4.5% pa | Putting Away Pays | Static …" at bounding box center [227, 212] width 313 height 11
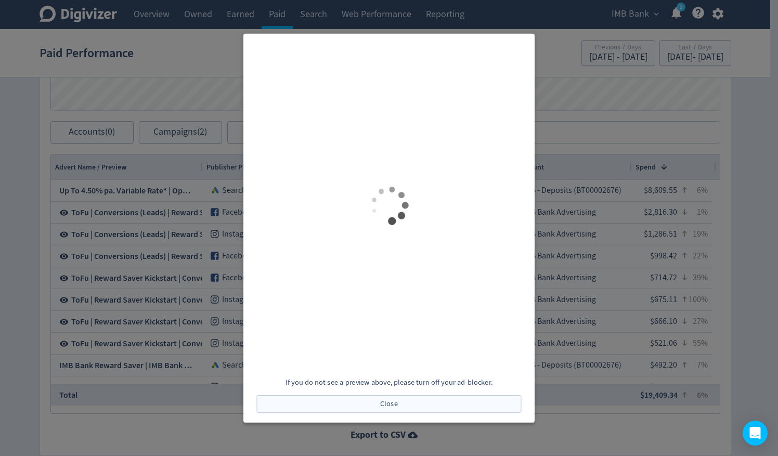
scroll to position [0, 0]
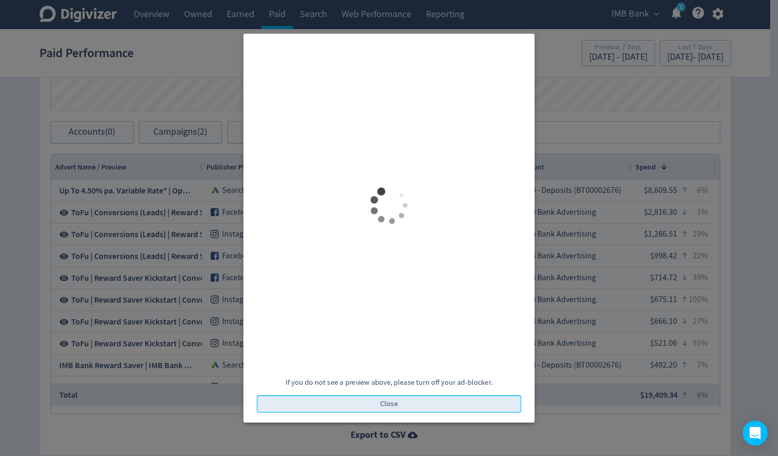
click at [406, 410] on button "Close" at bounding box center [389, 404] width 265 height 18
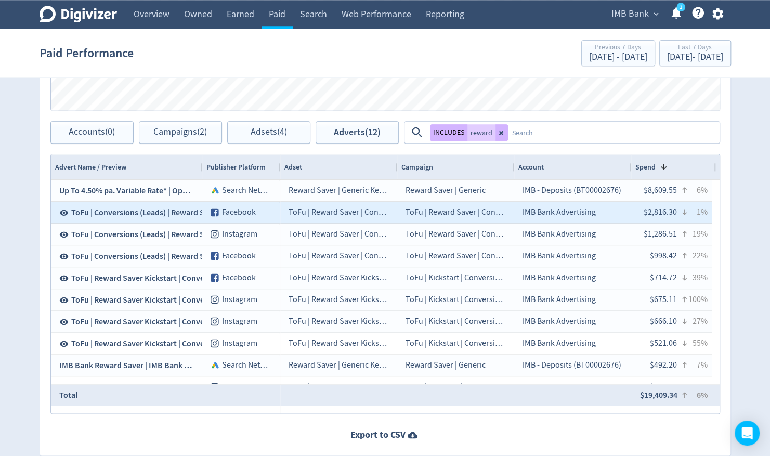
click at [125, 209] on span "ToFu | Conversions (Leads) | Reward Saver 4.5% pa | Putting Away Pays | Static …" at bounding box center [227, 212] width 313 height 11
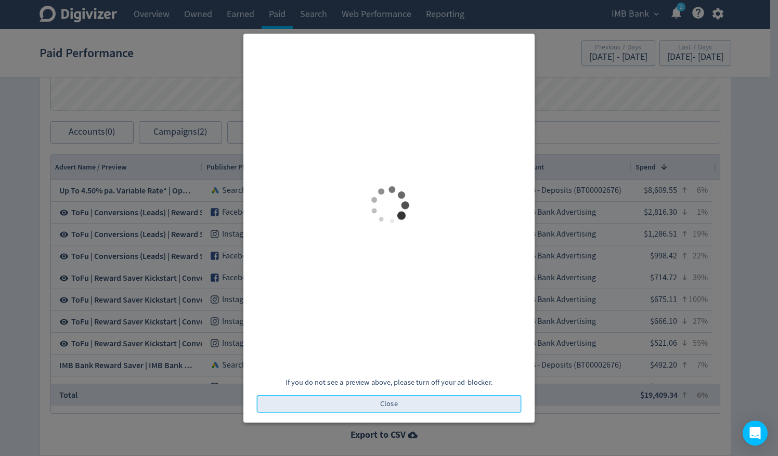
click at [394, 405] on span "Close" at bounding box center [389, 403] width 18 height 7
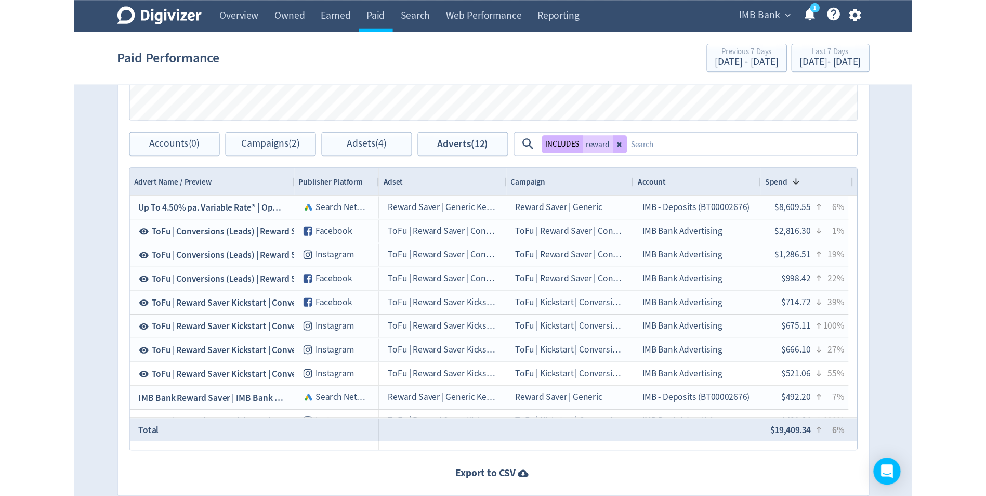
scroll to position [634, 0]
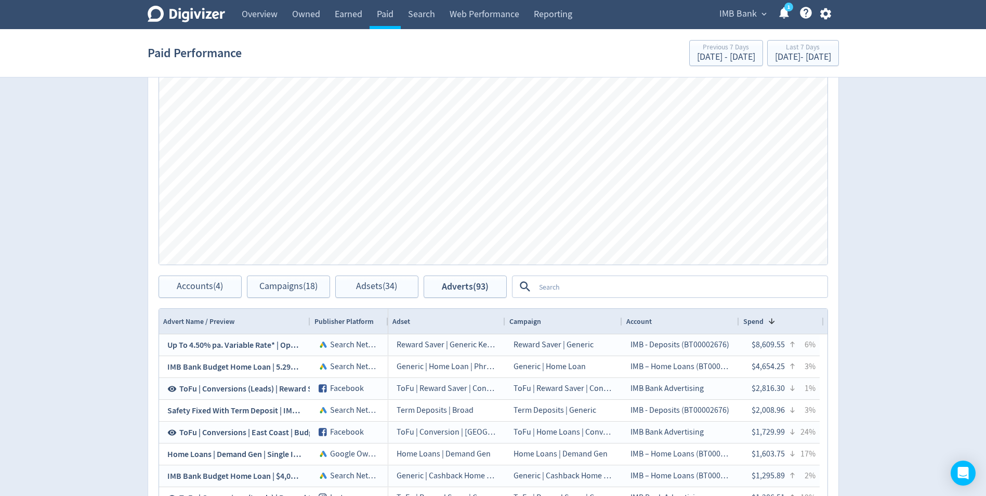
scroll to position [572, 0]
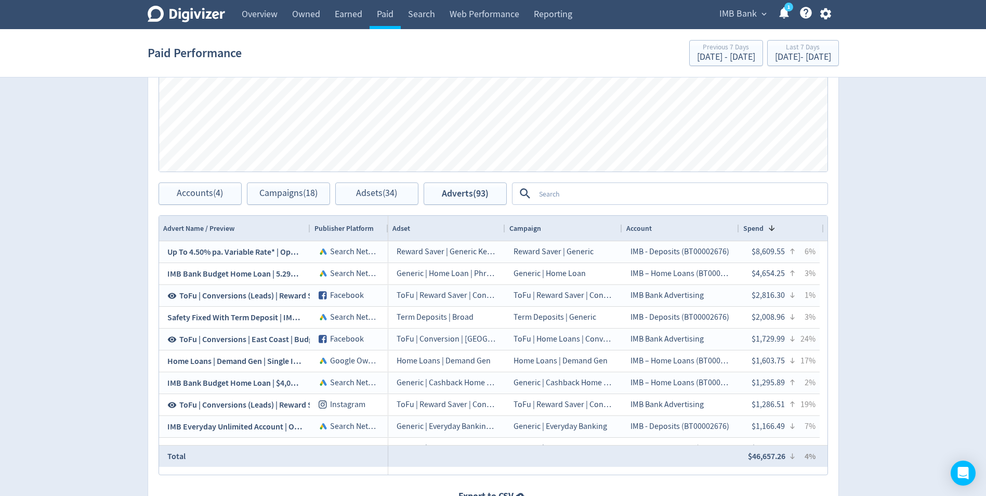
click at [566, 201] on textarea at bounding box center [681, 193] width 292 height 19
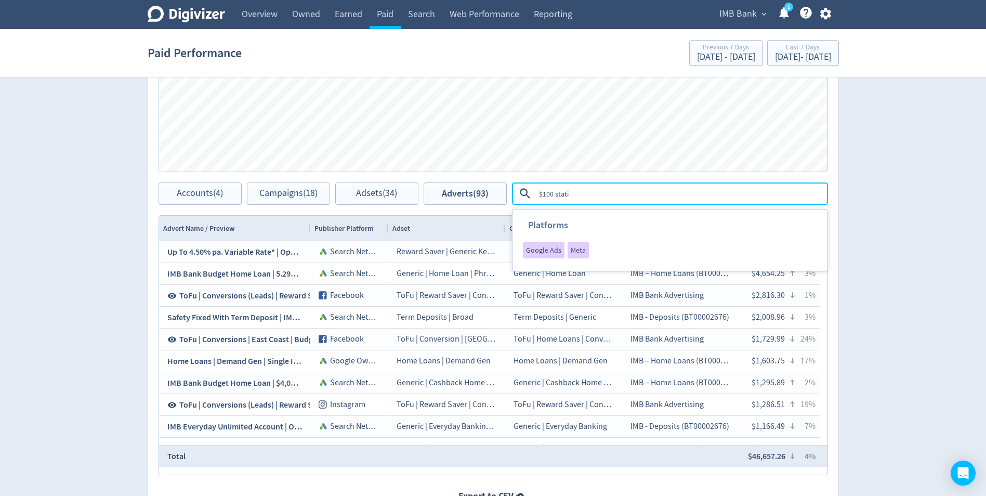
type textarea "$100 static"
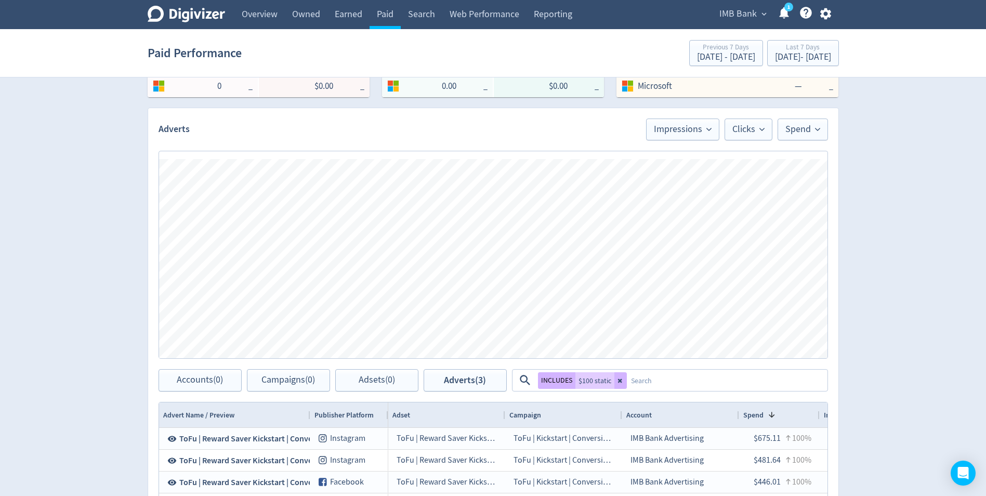
scroll to position [364, 0]
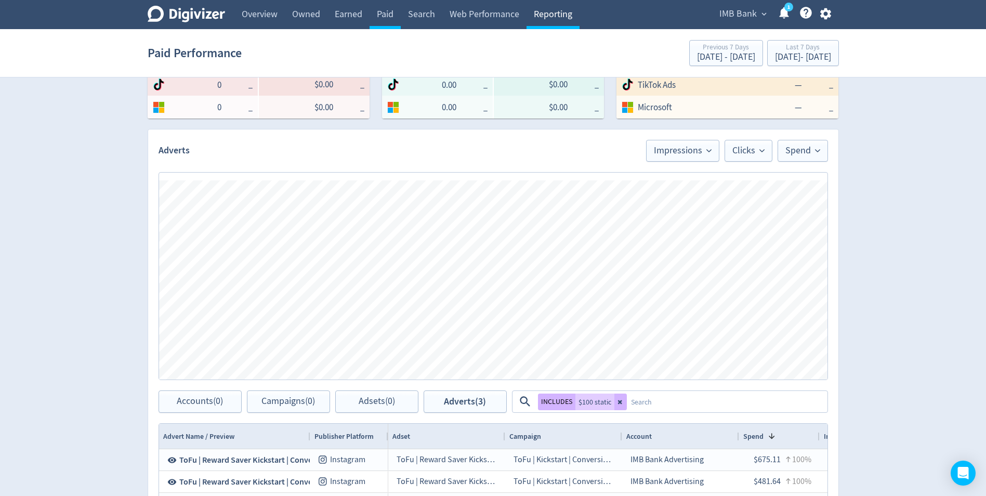
click at [540, 14] on link "Reporting" at bounding box center [553, 14] width 53 height 29
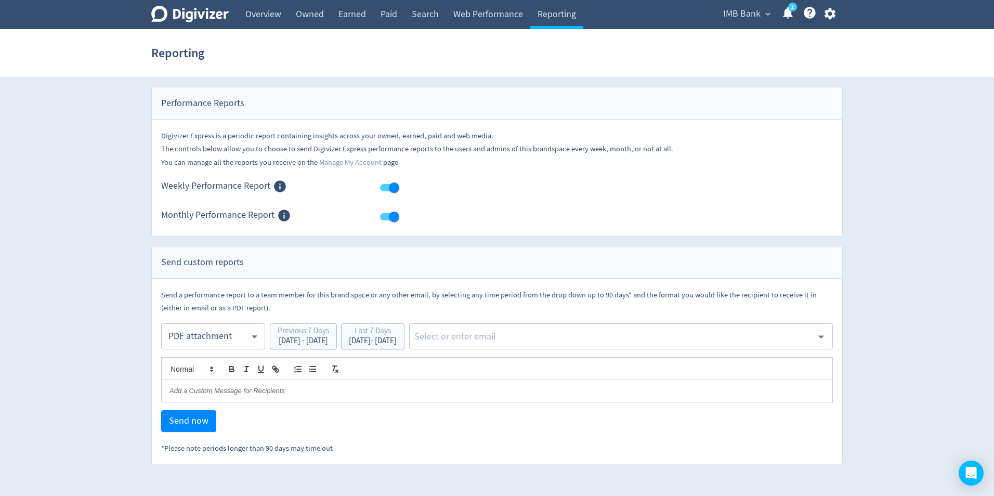
click at [824, 13] on icon "button" at bounding box center [830, 14] width 14 height 14
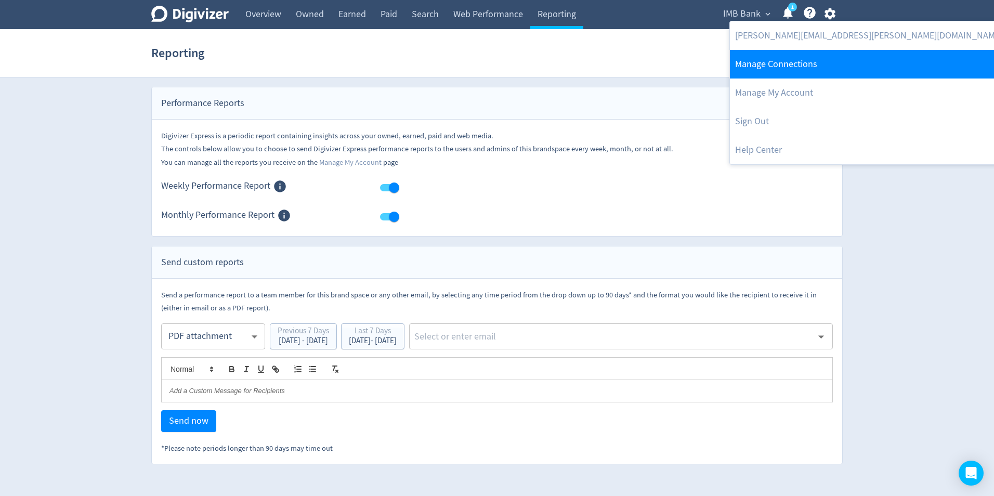
click at [786, 59] on link "Manage Connections" at bounding box center [869, 64] width 278 height 29
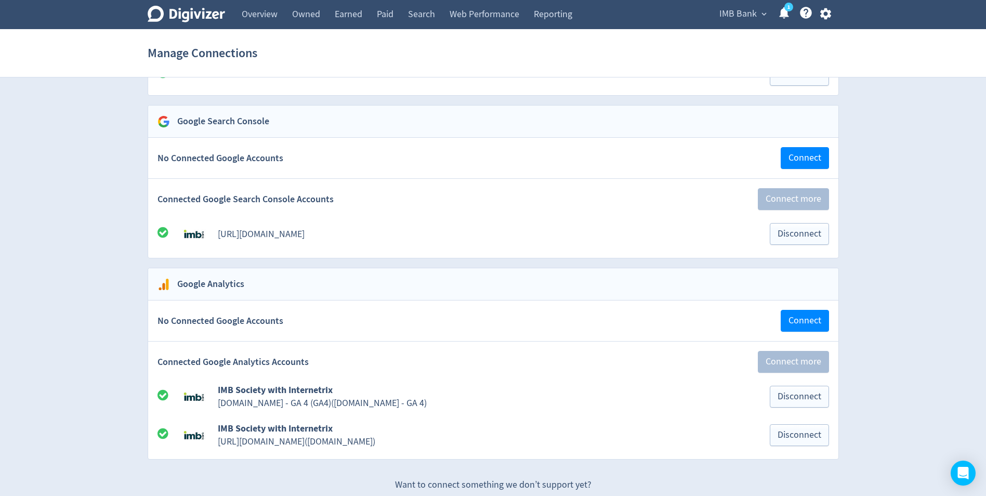
scroll to position [1917, 0]
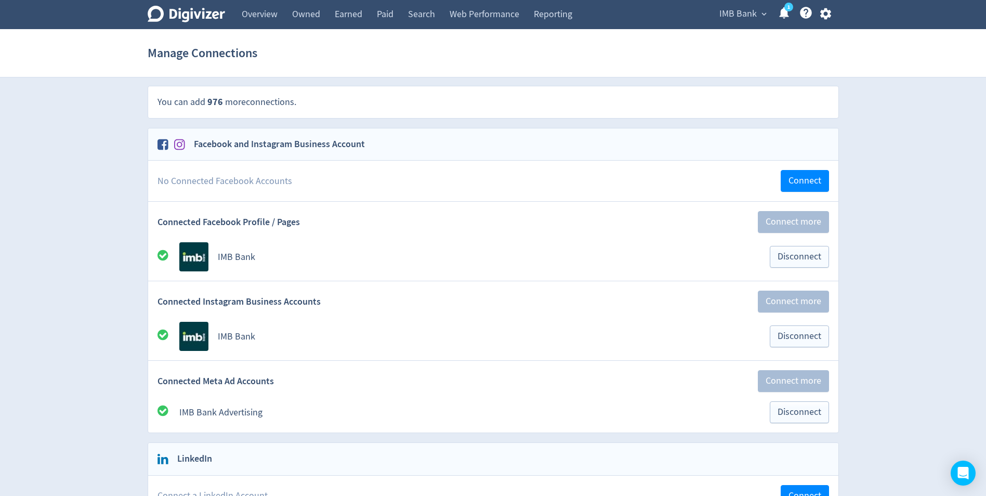
scroll to position [0, 0]
click at [257, 15] on link "Overview" at bounding box center [259, 14] width 50 height 29
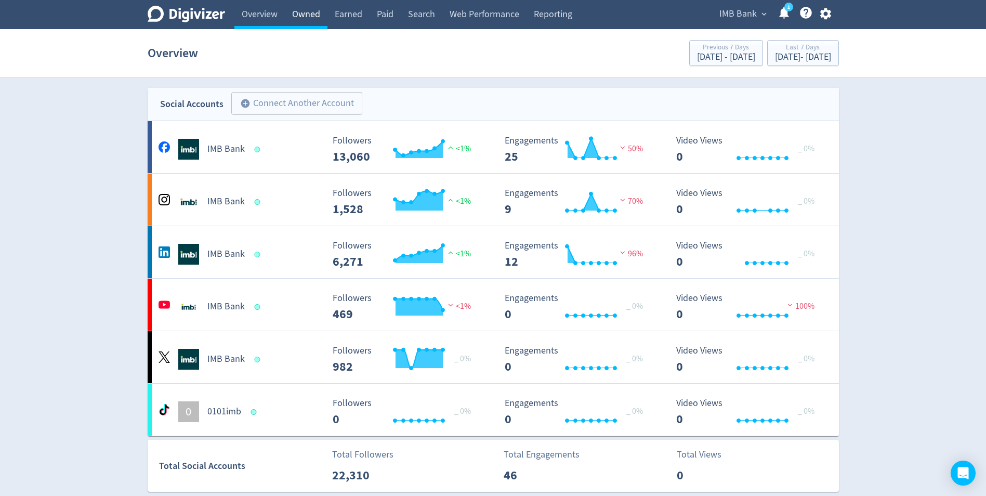
click at [314, 16] on link "Owned" at bounding box center [306, 14] width 43 height 29
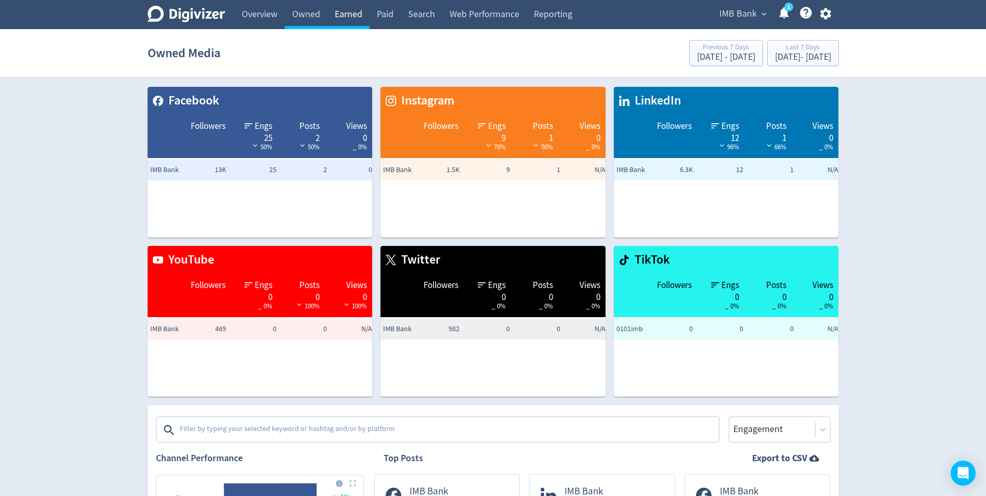
click at [338, 14] on link "Earned" at bounding box center [348, 14] width 42 height 29
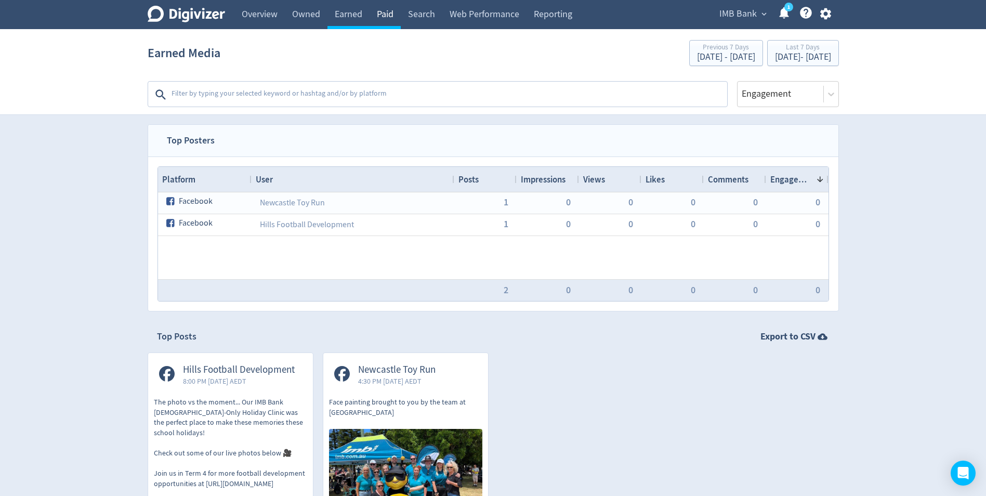
click at [385, 20] on link "Paid" at bounding box center [385, 14] width 31 height 29
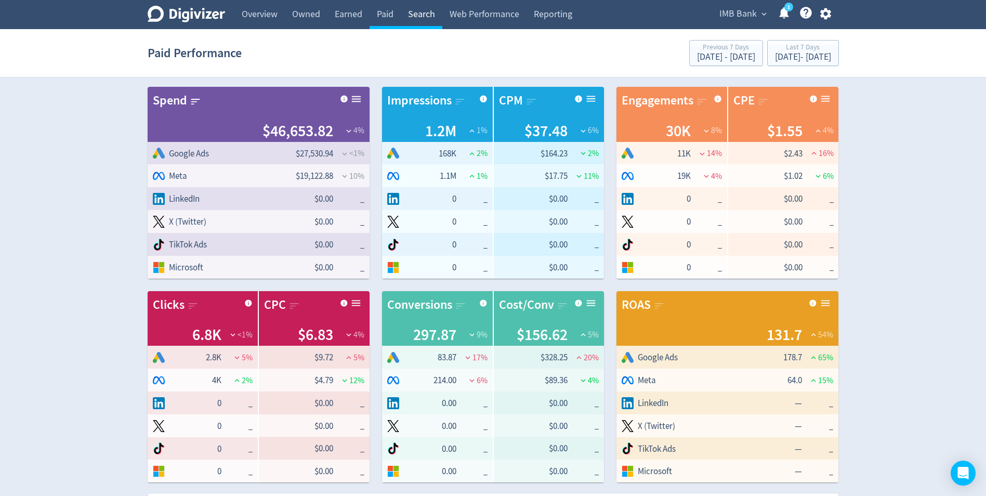
click at [427, 15] on link "Search" at bounding box center [422, 14] width 42 height 29
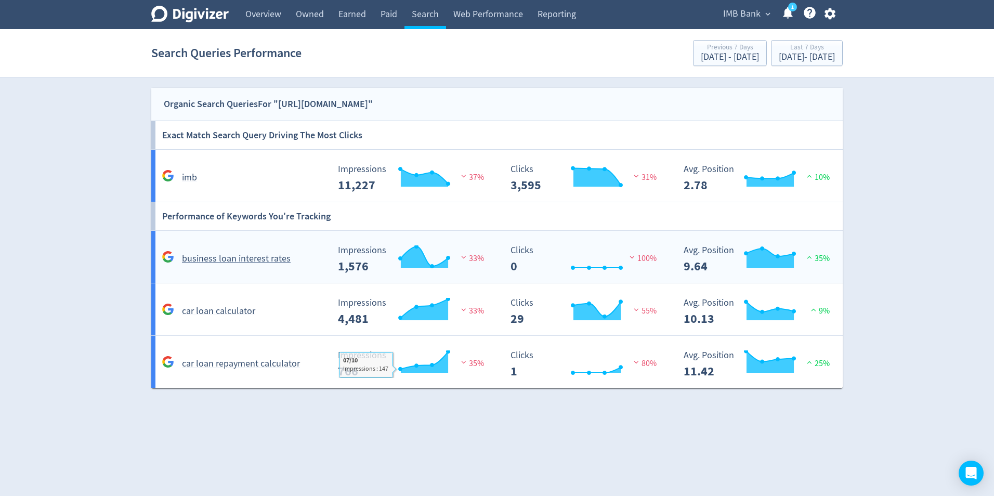
click at [218, 256] on h5 "business loan interest rates" at bounding box center [236, 259] width 109 height 12
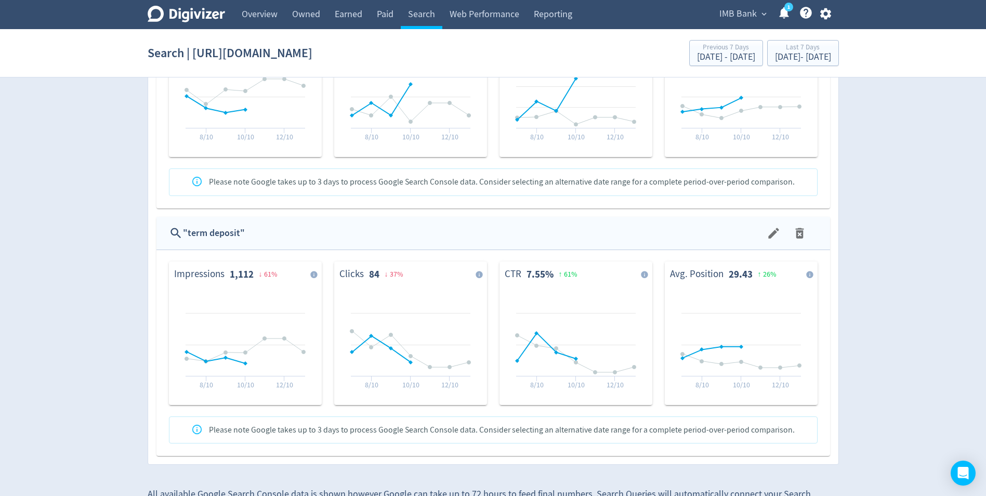
scroll to position [2570, 0]
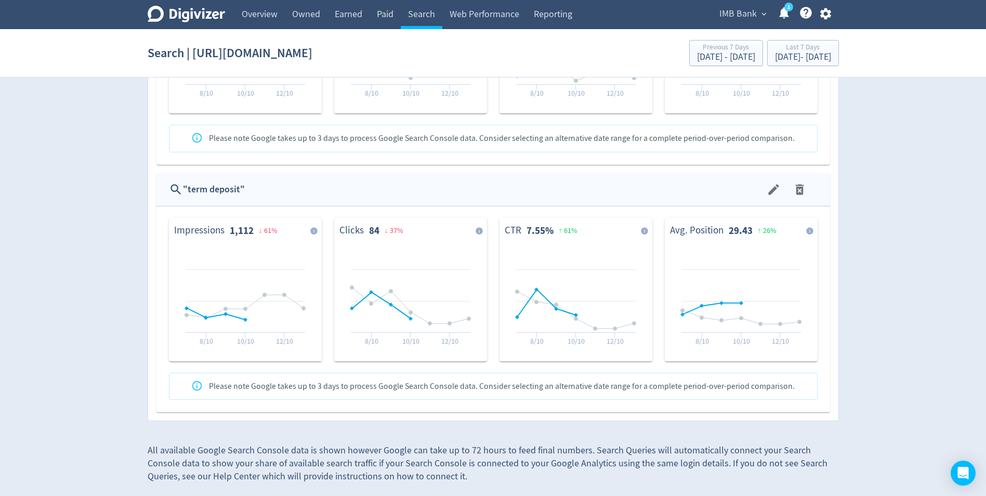
click at [541, 450] on div "All available Google Search Console data is shown however Google can take up to…" at bounding box center [493, 456] width 691 height 53
